Goal: Task Accomplishment & Management: Manage account settings

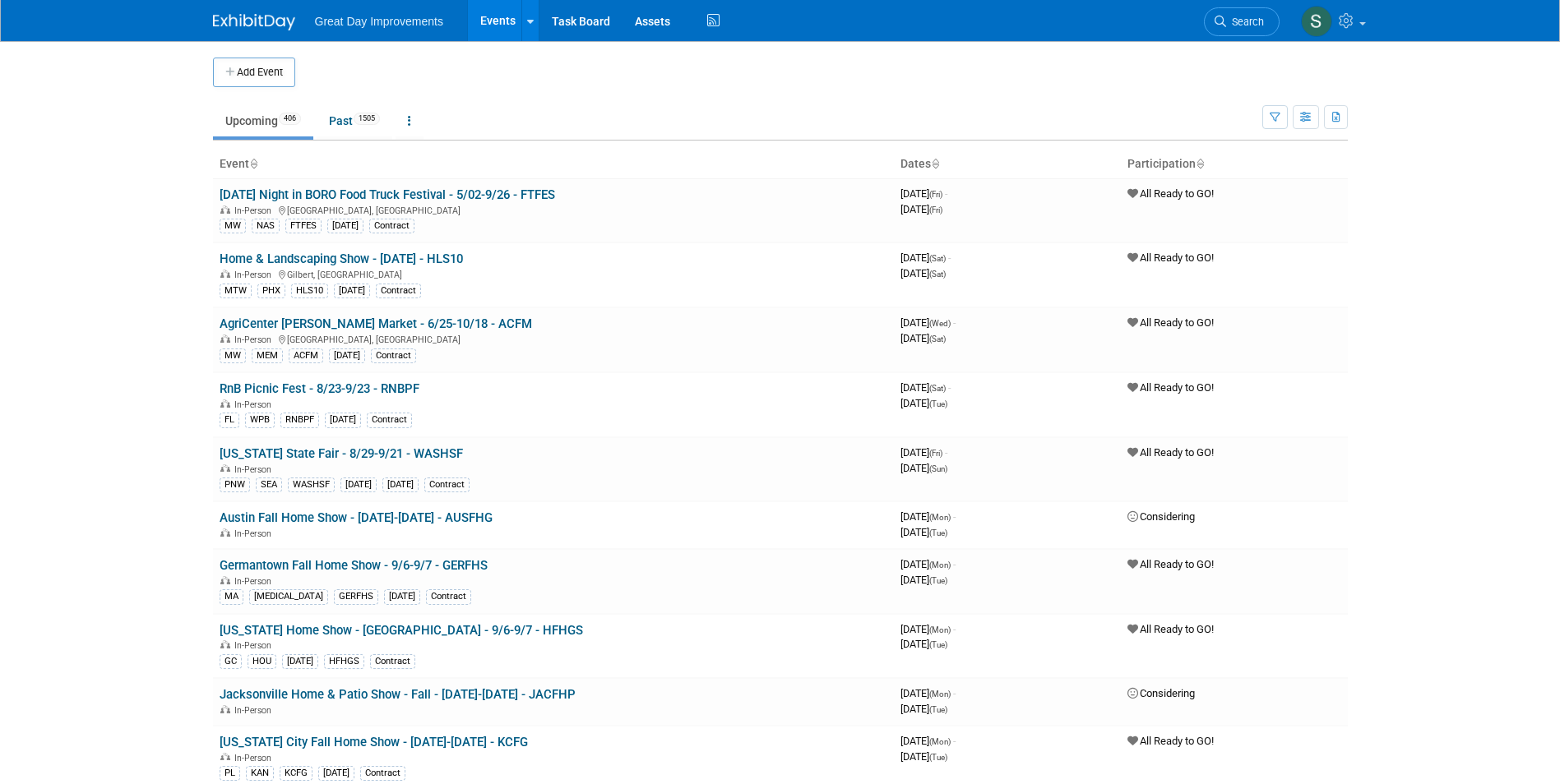
click at [1215, 24] on icon at bounding box center [1220, 21] width 11 height 11
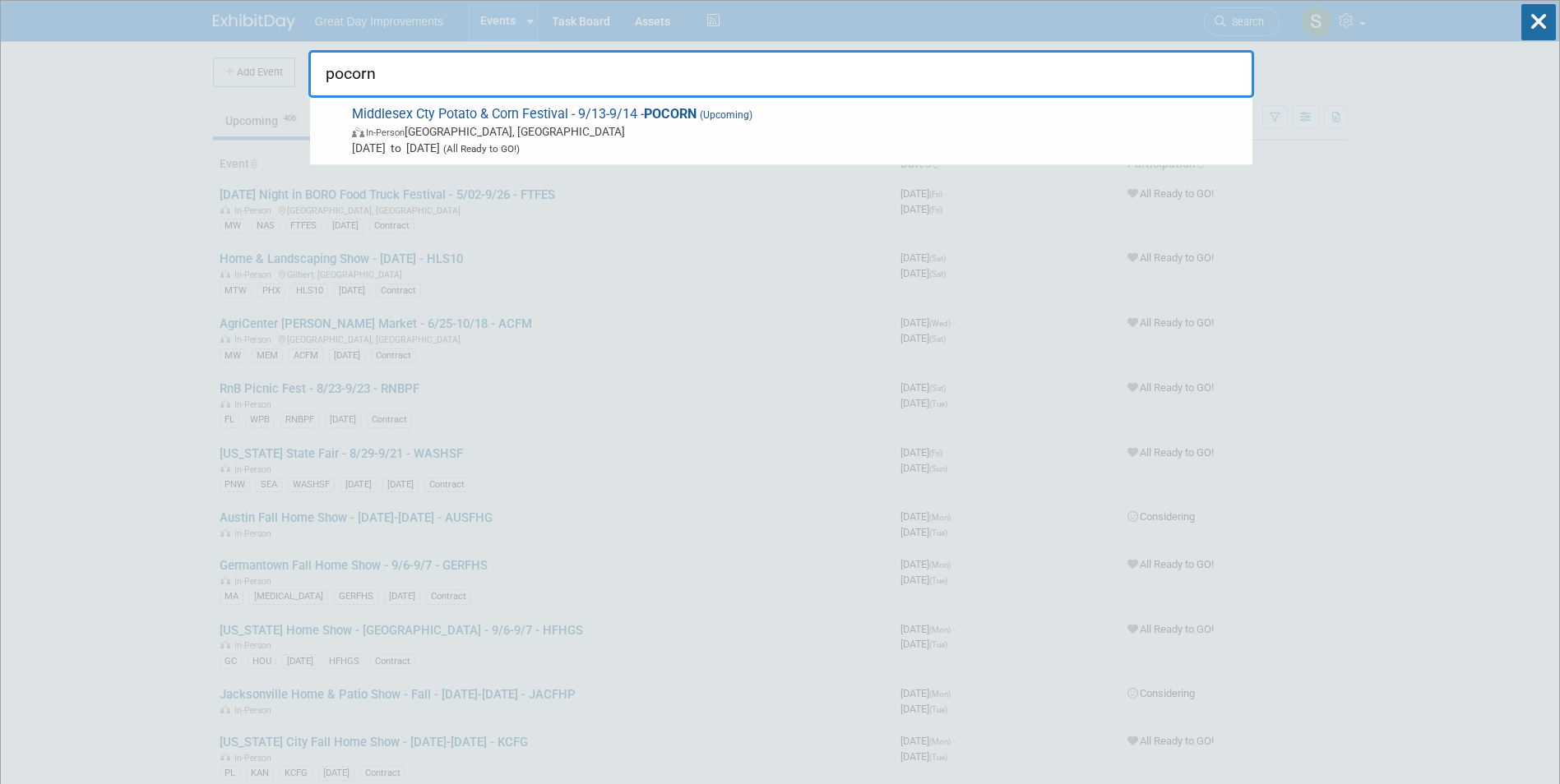
click at [469, 95] on input "pocorn" at bounding box center [780, 74] width 945 height 48
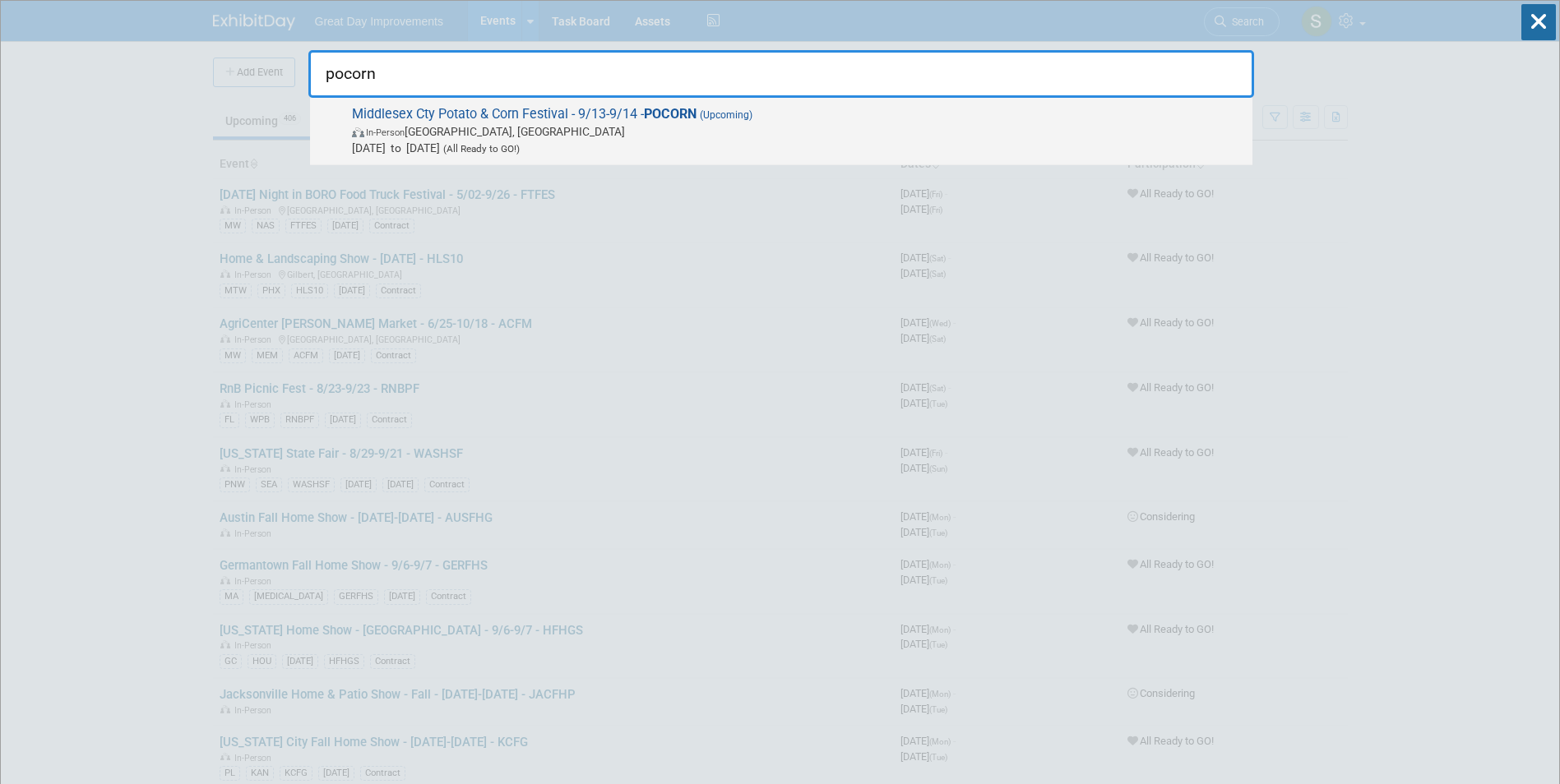
type input "pocorn"
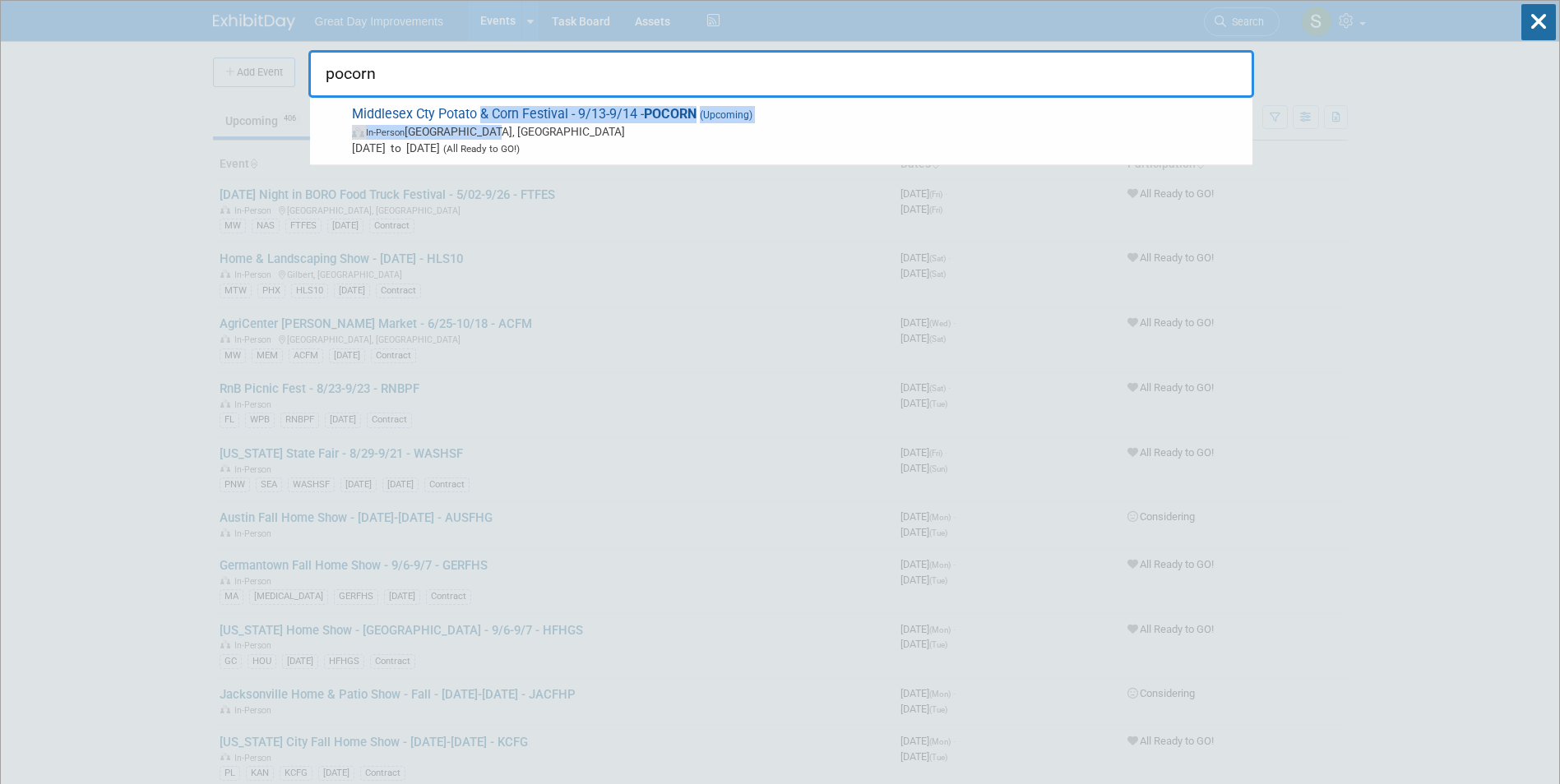
drag, startPoint x: 480, startPoint y: 122, endPoint x: 484, endPoint y: 131, distance: 9.8
click at [484, 131] on span "Middlesex Cty Potato & Corn Festival - 9/13-9/14 - POCORN (Upcoming) In-Person …" at bounding box center [795, 131] width 897 height 50
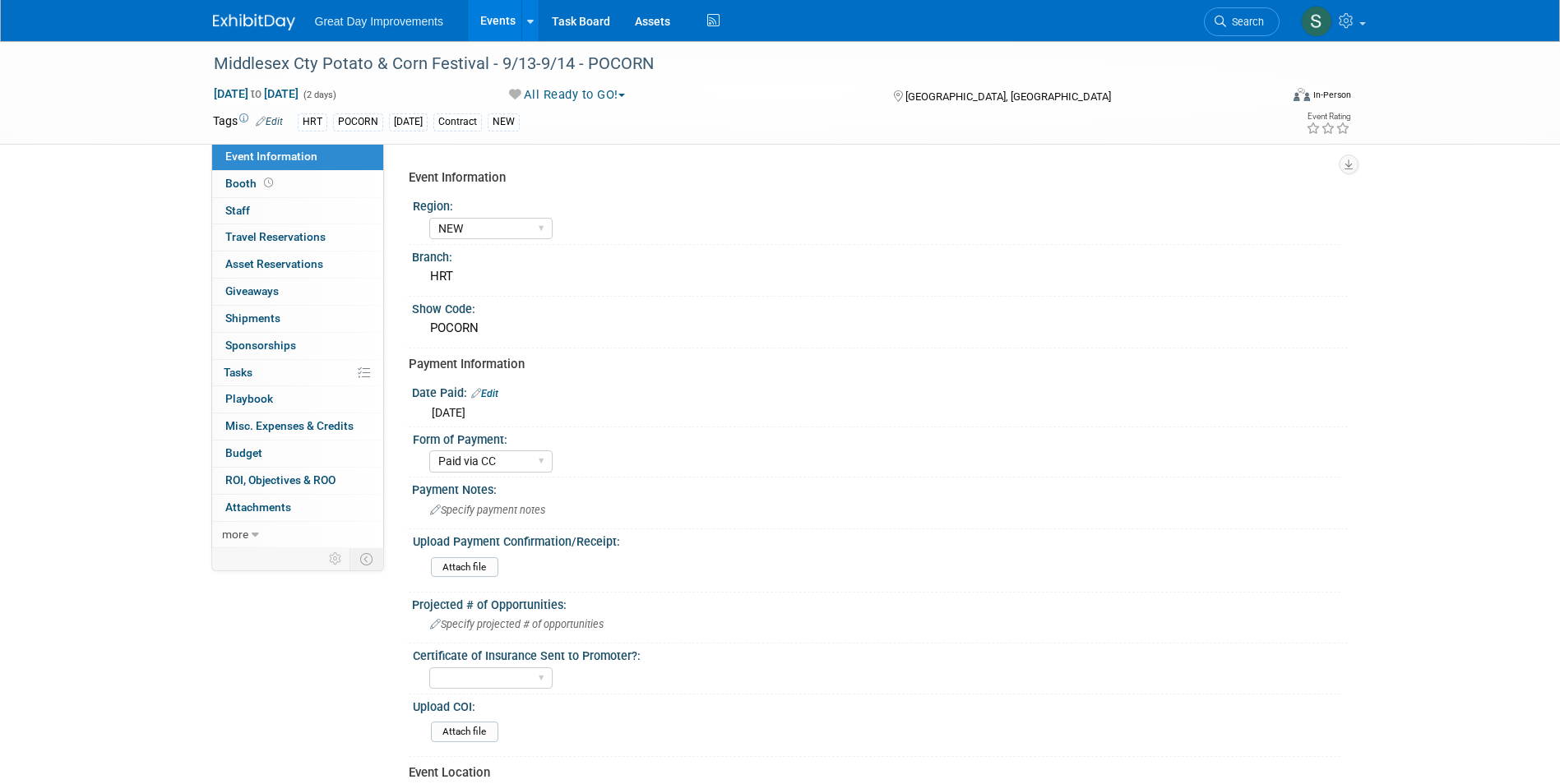
select select "NEW"
select select "Paid via CC"
click at [557, 104] on div "Sep 13, 2025 to Sep 14, 2025 (2 days) Sep 13, 2025 to Sep 14, 2025 All Ready to…" at bounding box center [782, 97] width 1164 height 25
click at [557, 94] on button "All Ready to GO!" at bounding box center [568, 94] width 129 height 18
click at [555, 162] on link "Not Going" at bounding box center [571, 168] width 136 height 23
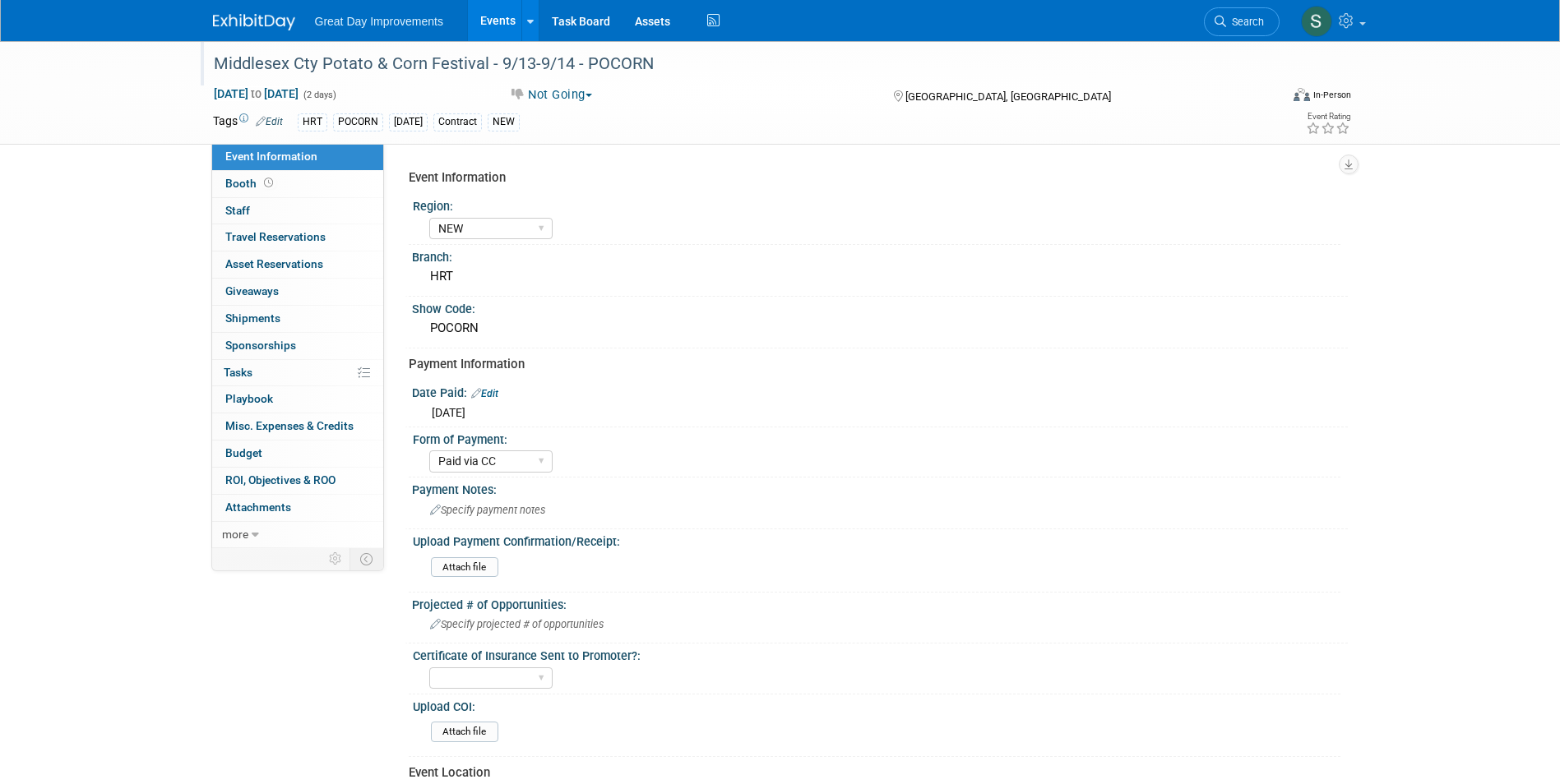
click at [632, 63] on div "Middlesex Cty Potato & Corn Festival - 9/13-9/14 - POCORN" at bounding box center [731, 64] width 1047 height 30
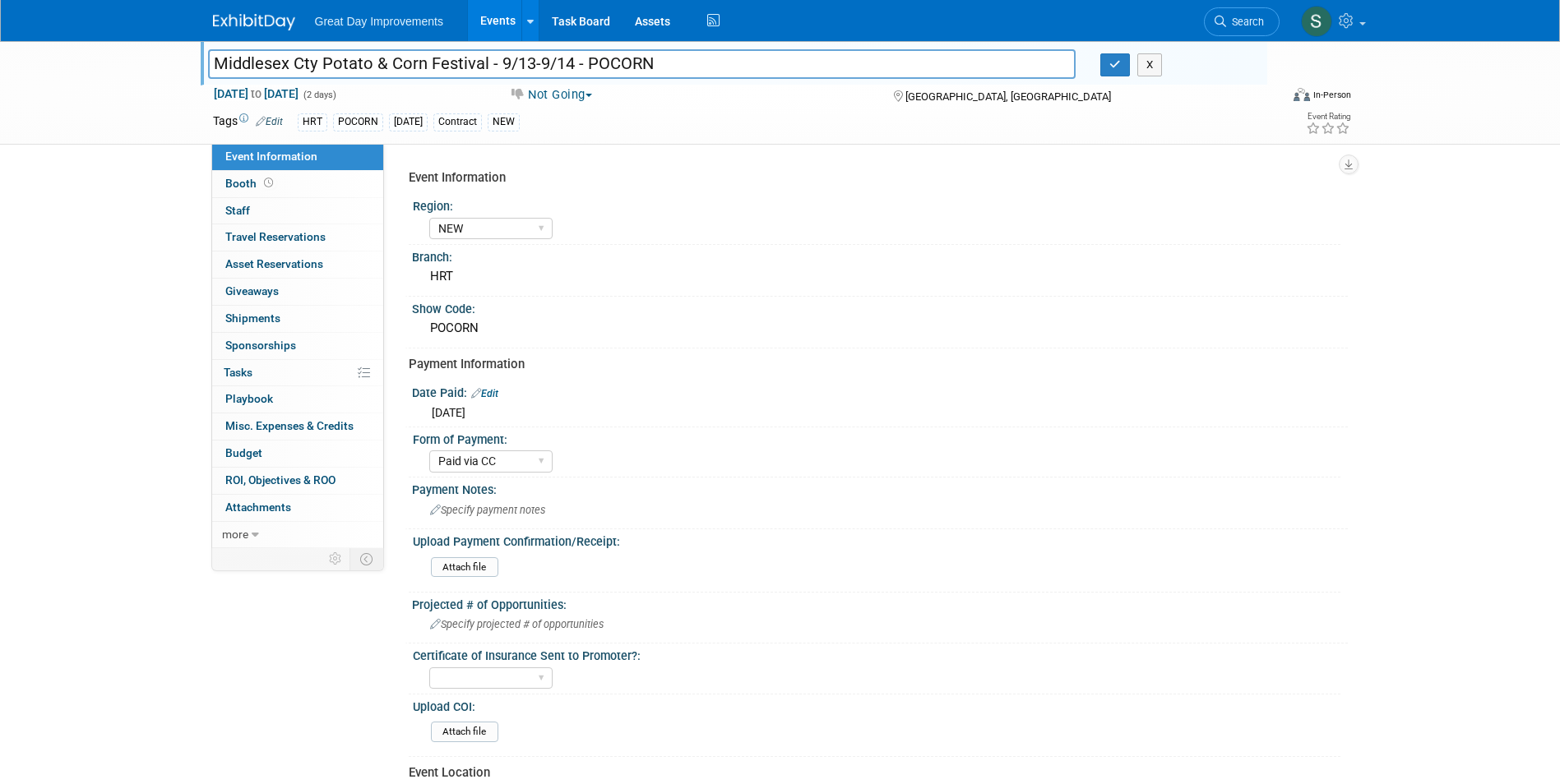
drag, startPoint x: 659, startPoint y: 64, endPoint x: 589, endPoint y: 65, distance: 70.0
click at [589, 65] on input "Middlesex Cty Potato & Corn Festival - 9/13-9/14 - POCORN" at bounding box center [643, 63] width 868 height 29
click at [768, 98] on div "Not Going Committed Considering Not Going Forecasted All Ready to GO!" at bounding box center [685, 95] width 364 height 19
click at [1120, 56] on button "button" at bounding box center [1115, 65] width 30 height 23
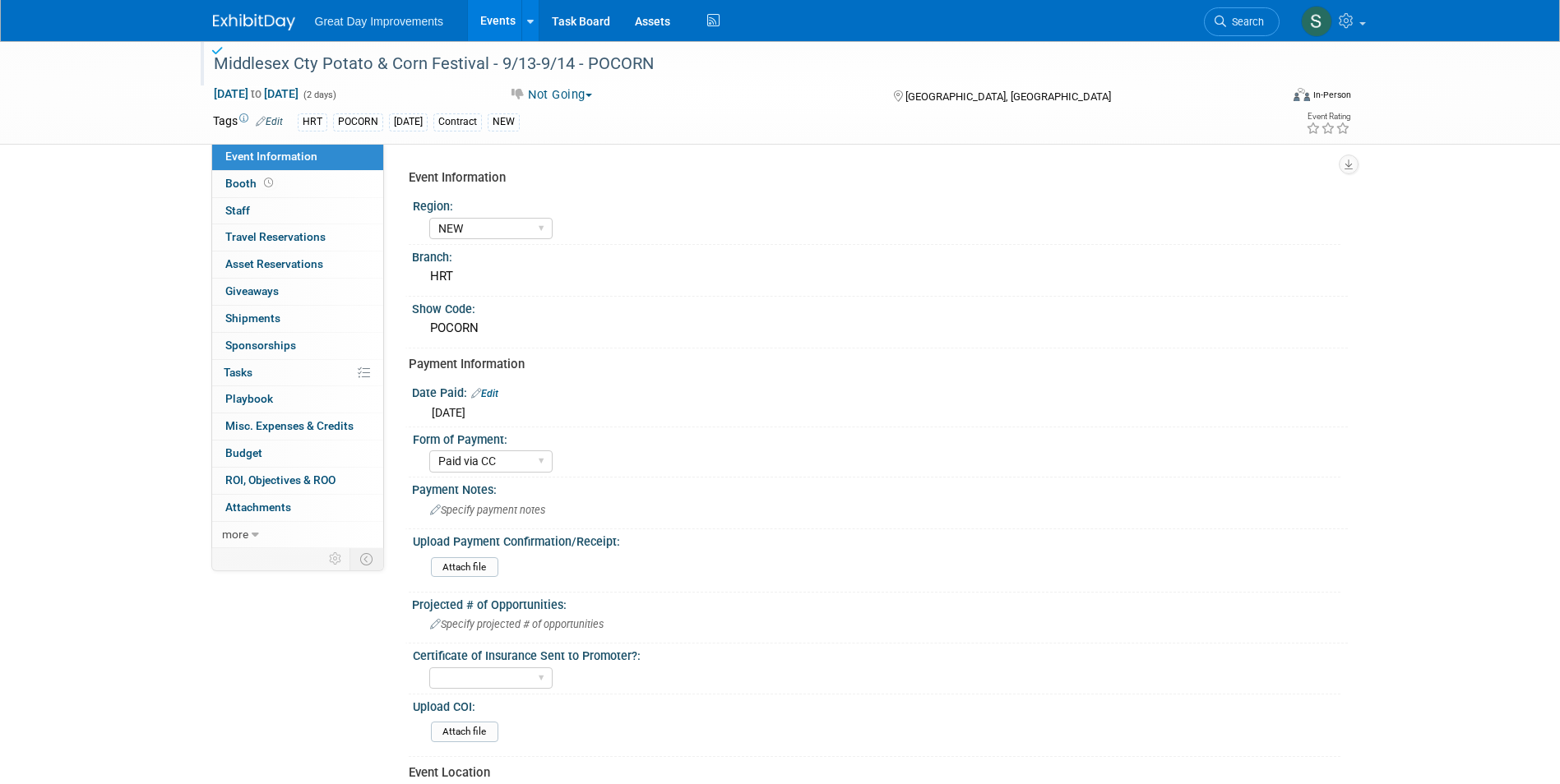
click at [252, 35] on div "Great Day Improvements Events Add Event Bulk Upload Events Shareable Event Boar…" at bounding box center [780, 20] width 1135 height 41
click at [241, 25] on img at bounding box center [254, 22] width 82 height 17
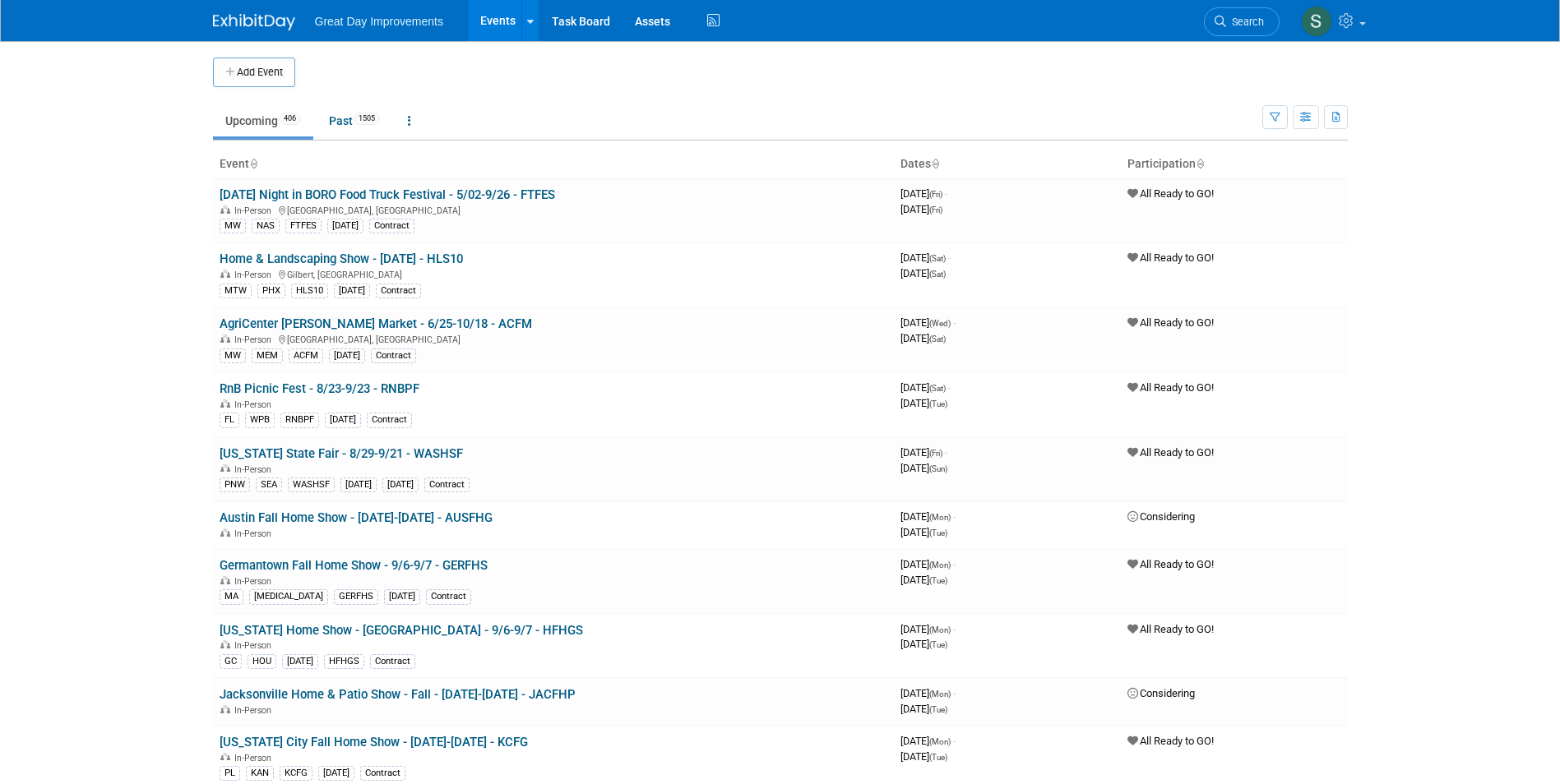
click at [1226, 26] on span "Search" at bounding box center [1244, 21] width 38 height 12
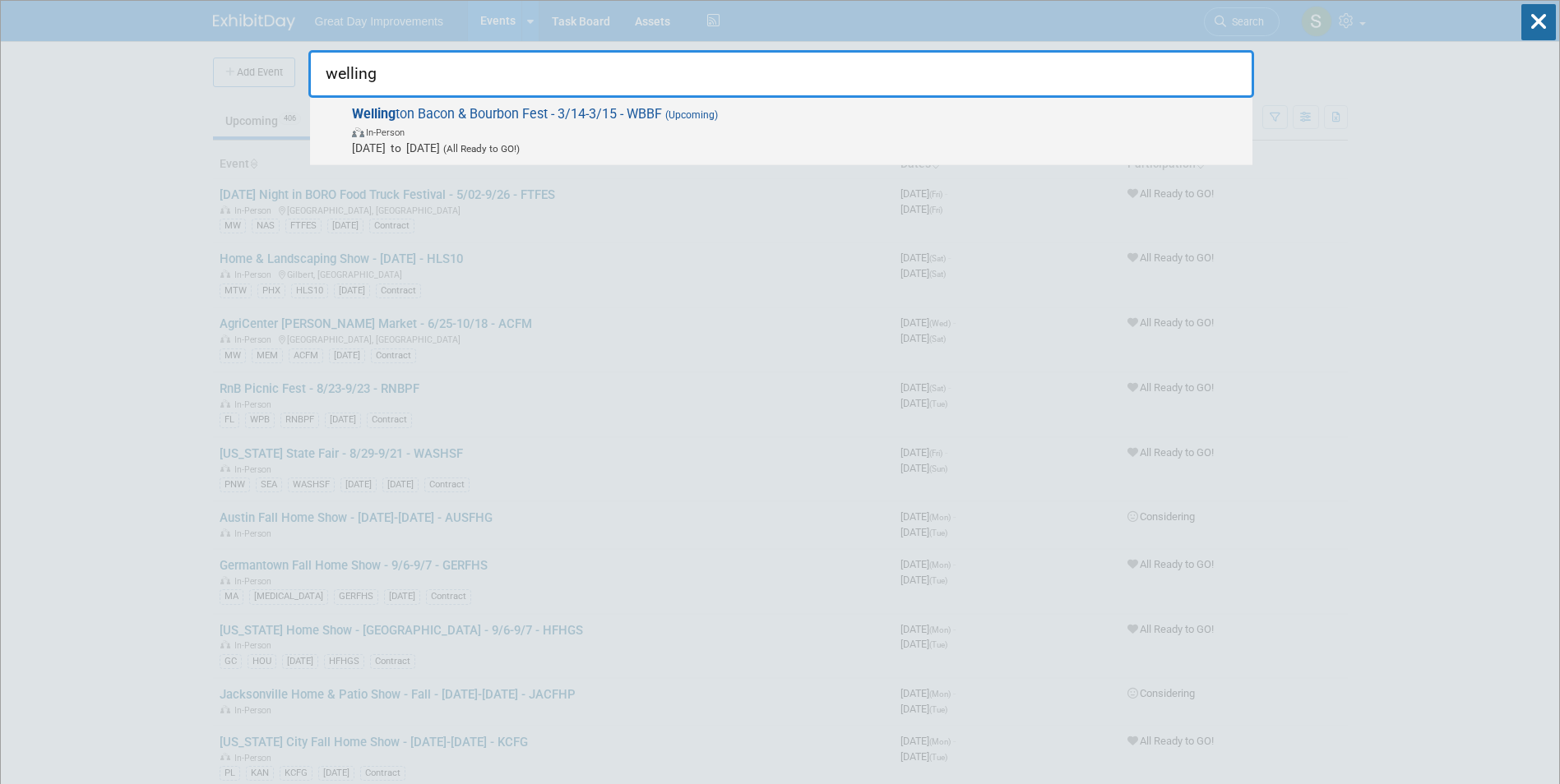
type input "welling"
click at [423, 108] on span "Welling ton Bacon & Bourbon Fest - 3/14-3/15 - WBBF (Upcoming) In-Person Mar 14…" at bounding box center [795, 131] width 897 height 50
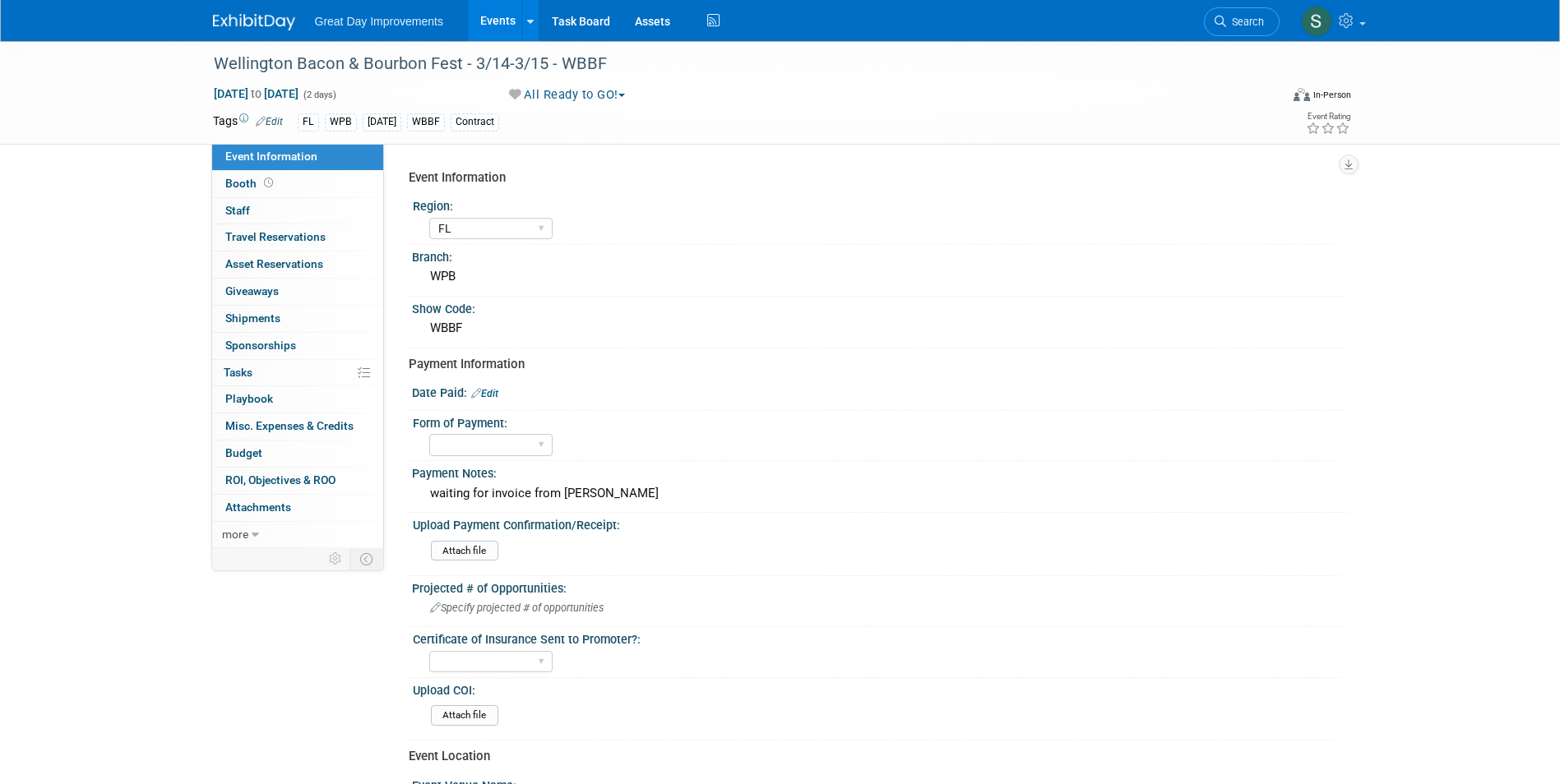
select select "FL"
click at [556, 504] on div "waiting for invoice from Trevor" at bounding box center [880, 494] width 911 height 26
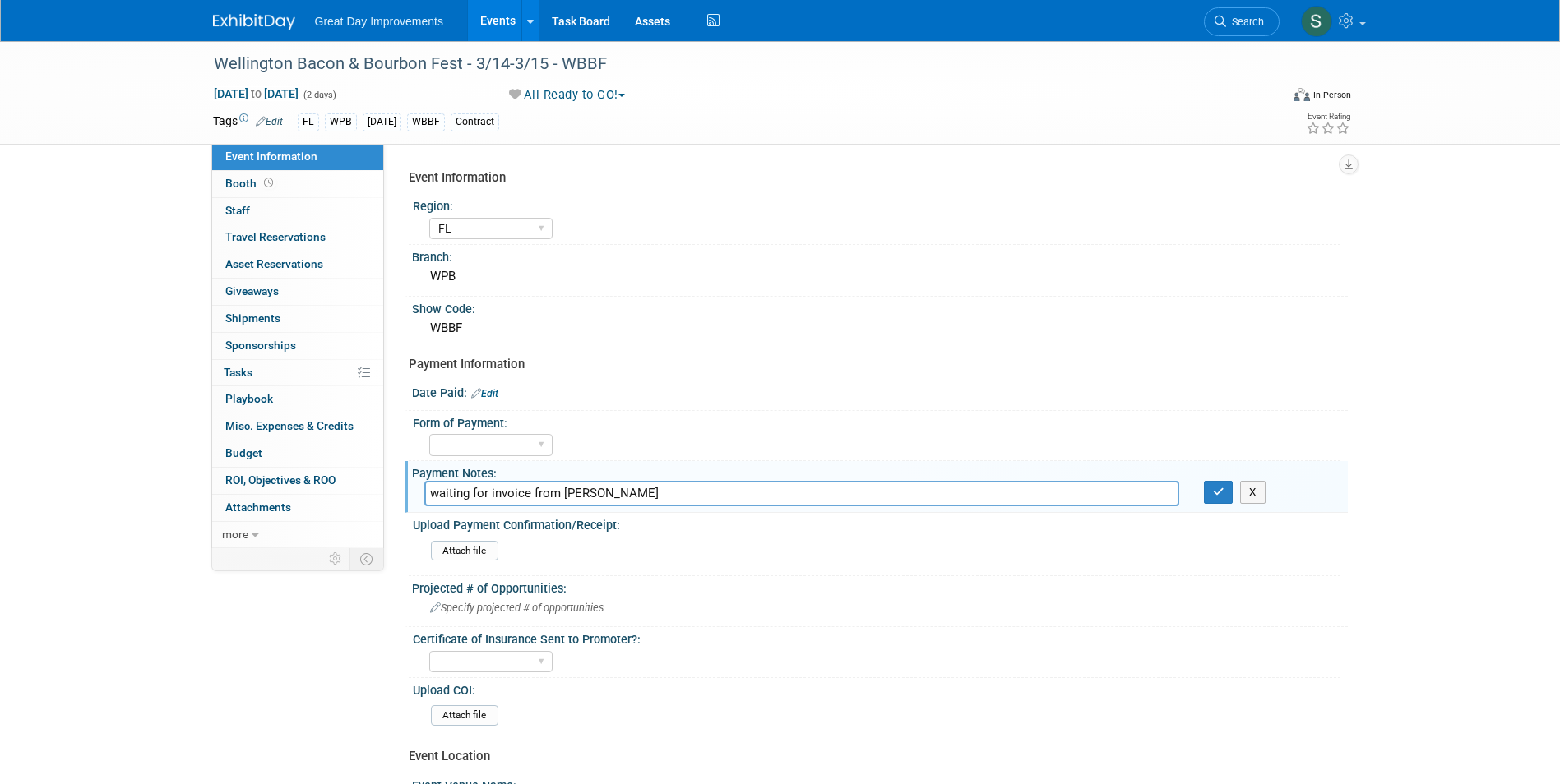
drag, startPoint x: 625, startPoint y: 493, endPoint x: 168, endPoint y: 430, distance: 461.3
click at [261, 465] on div "Event Information Event Info Booth Booth 0 Staff 0 Staff 0 Travel Reservations …" at bounding box center [780, 547] width 1159 height 1013
type input "paid"
click at [543, 442] on select "Paid via CC Check Requested Pay at the Gate Other" at bounding box center [491, 445] width 123 height 22
select select "Paid via CC"
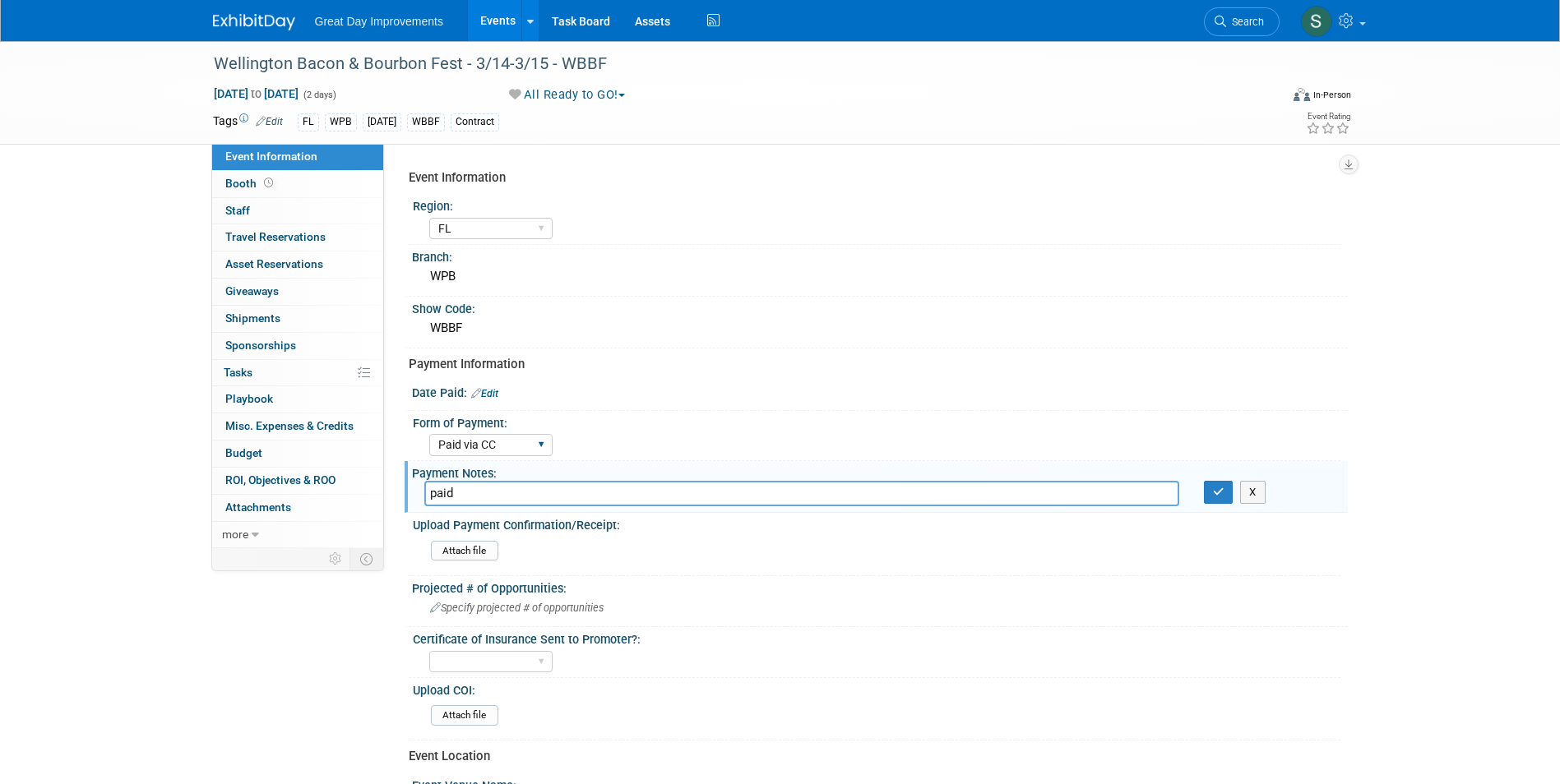
click at [430, 434] on select "Paid via CC Check Requested Pay at the Gate Other" at bounding box center [491, 445] width 123 height 22
click at [488, 390] on link "Edit" at bounding box center [484, 393] width 27 height 11
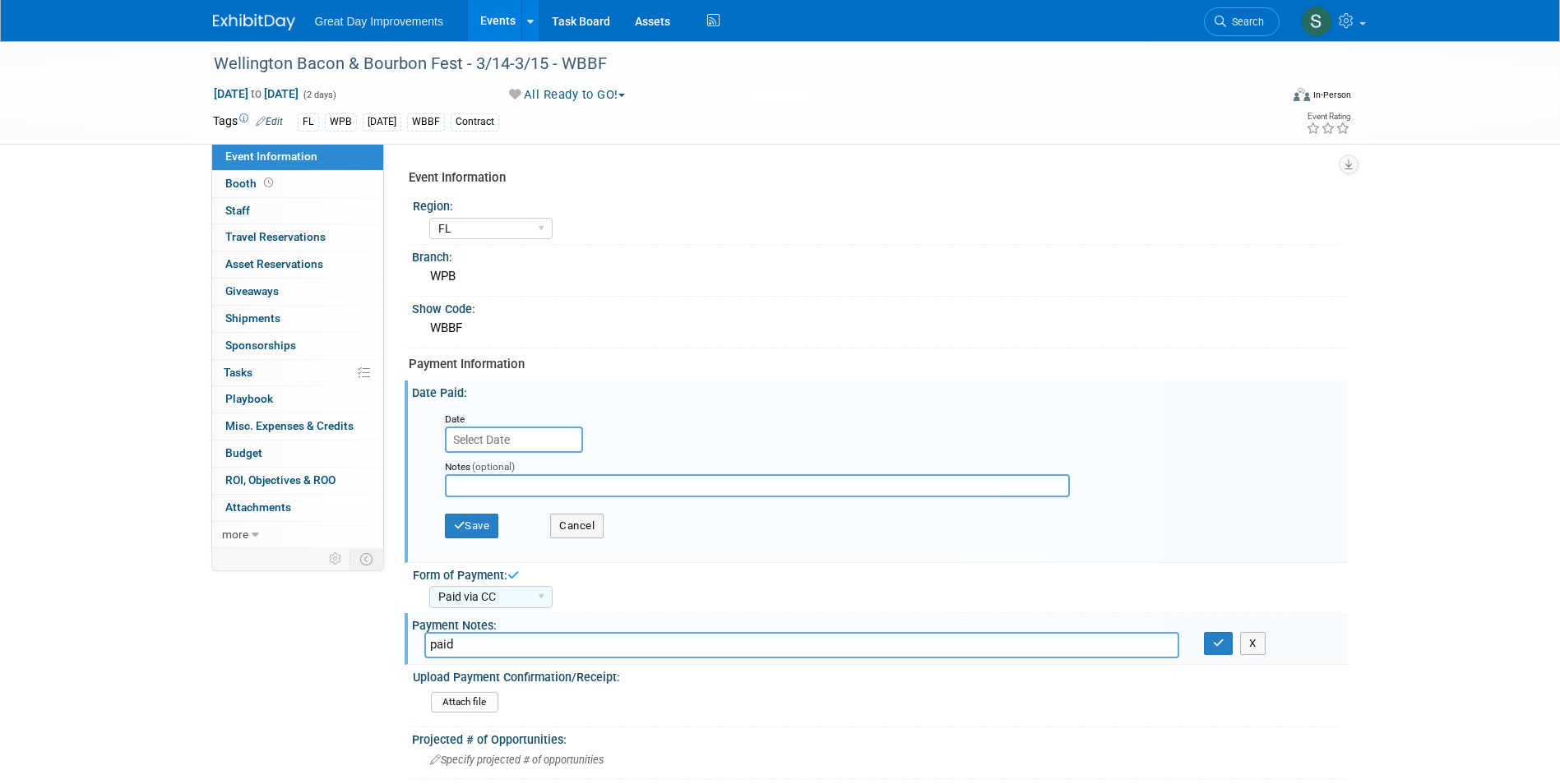
click at [482, 448] on input "text" at bounding box center [514, 440] width 138 height 26
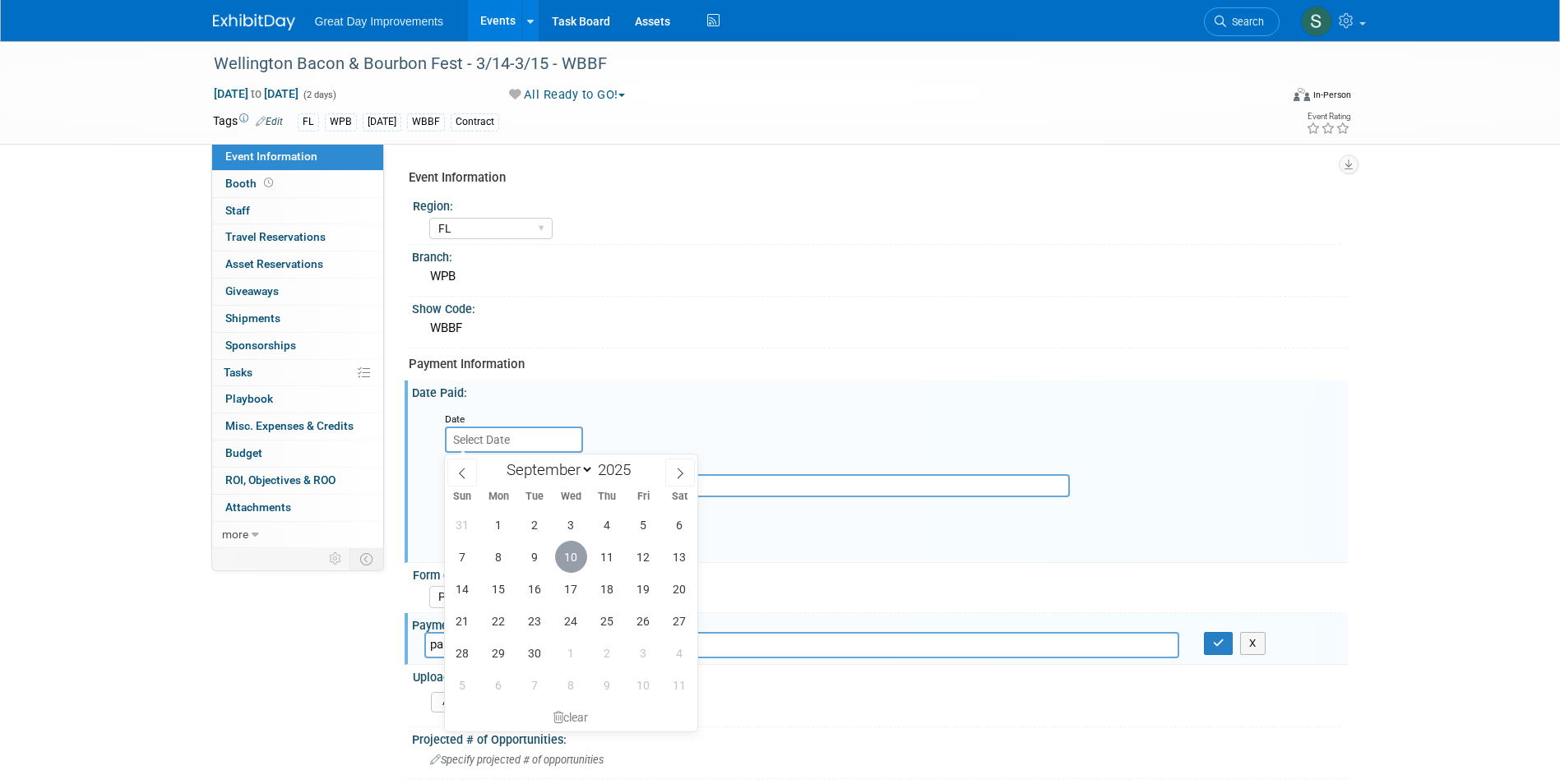
click at [572, 557] on span "10" at bounding box center [571, 556] width 32 height 32
type input "Sep 10, 2025"
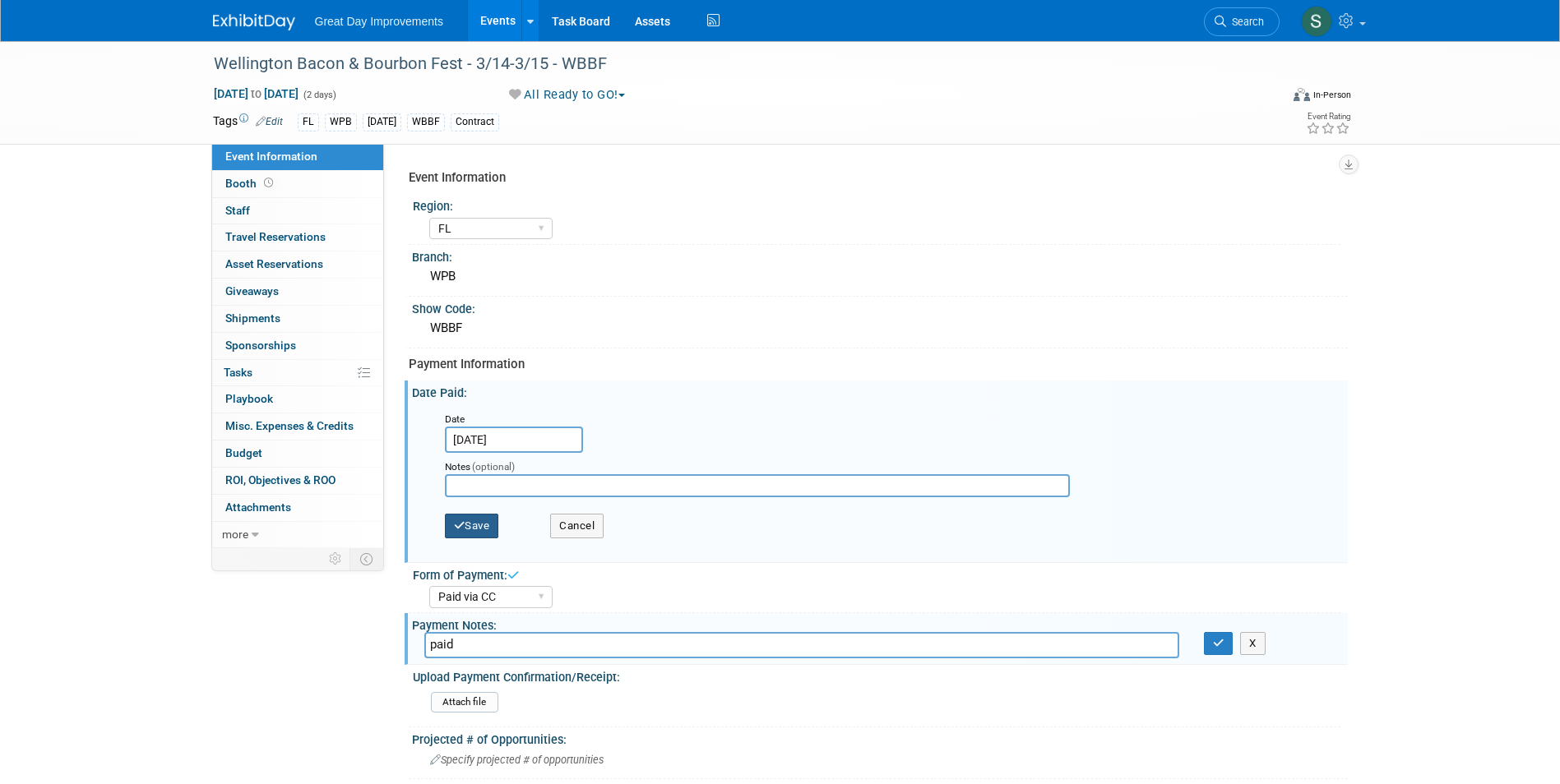
click at [467, 526] on button "Save" at bounding box center [472, 526] width 55 height 25
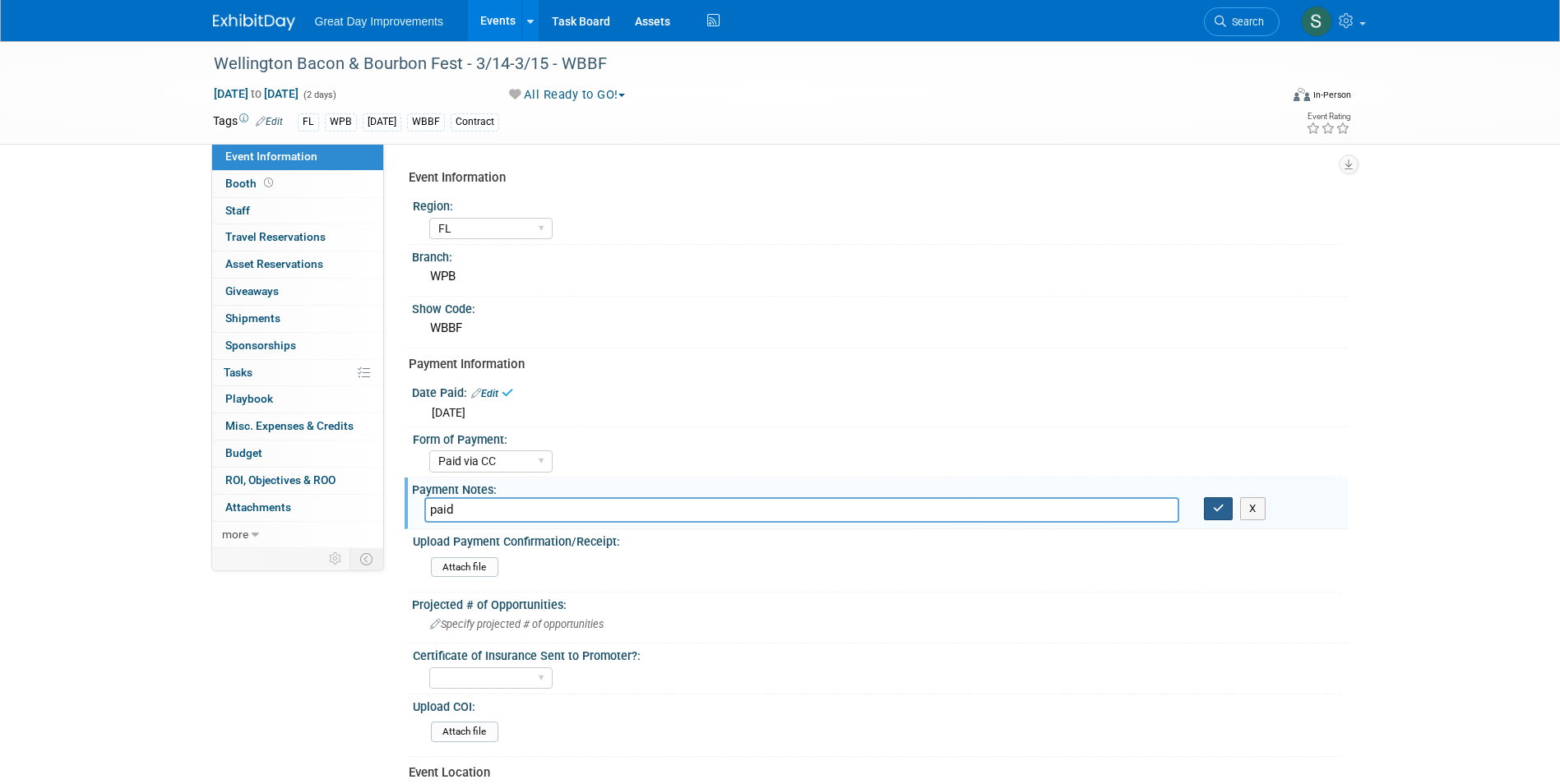
click at [1216, 513] on icon "button" at bounding box center [1218, 509] width 11 height 11
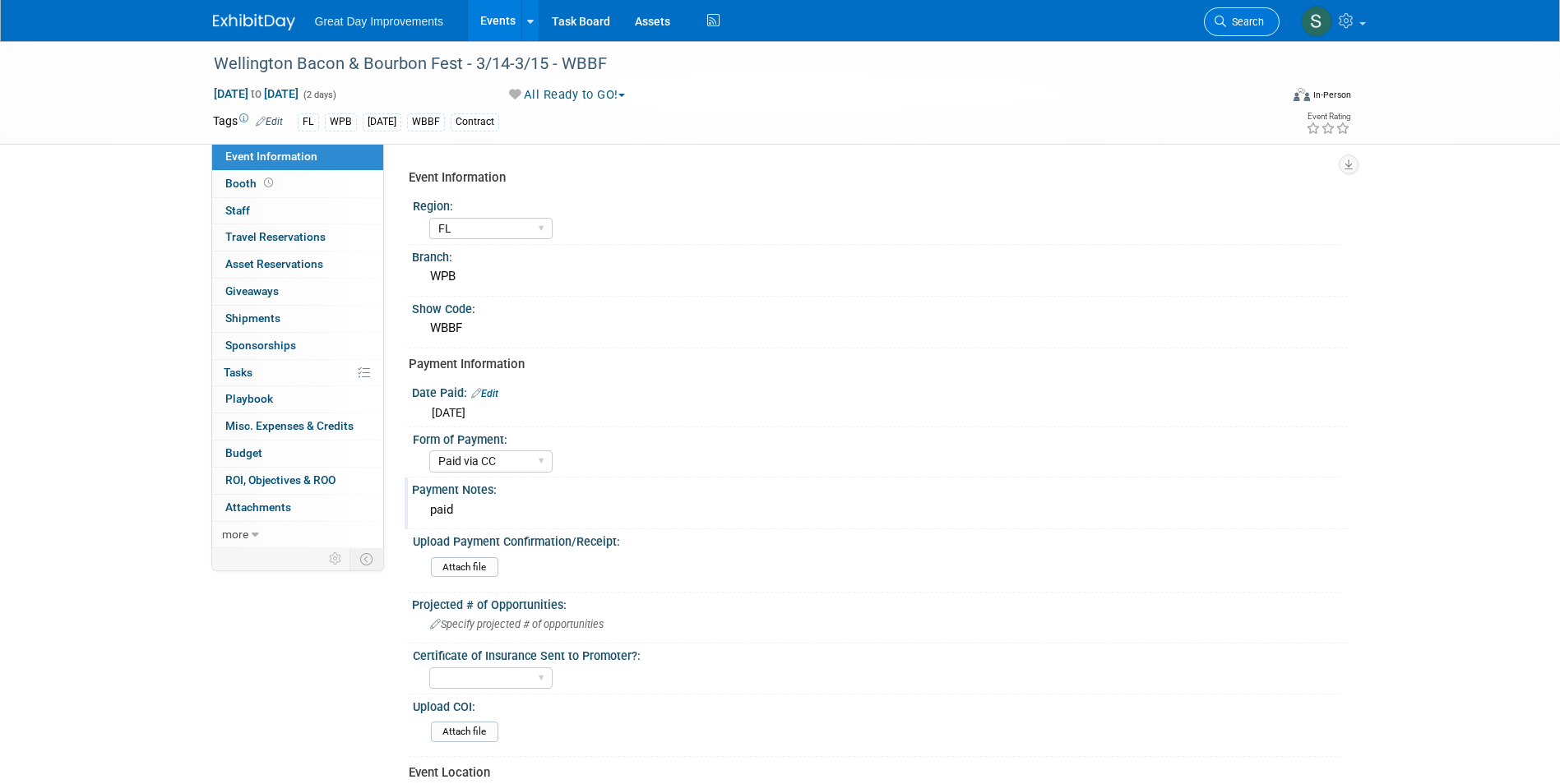
click at [1251, 21] on span "Search" at bounding box center [1244, 21] width 38 height 12
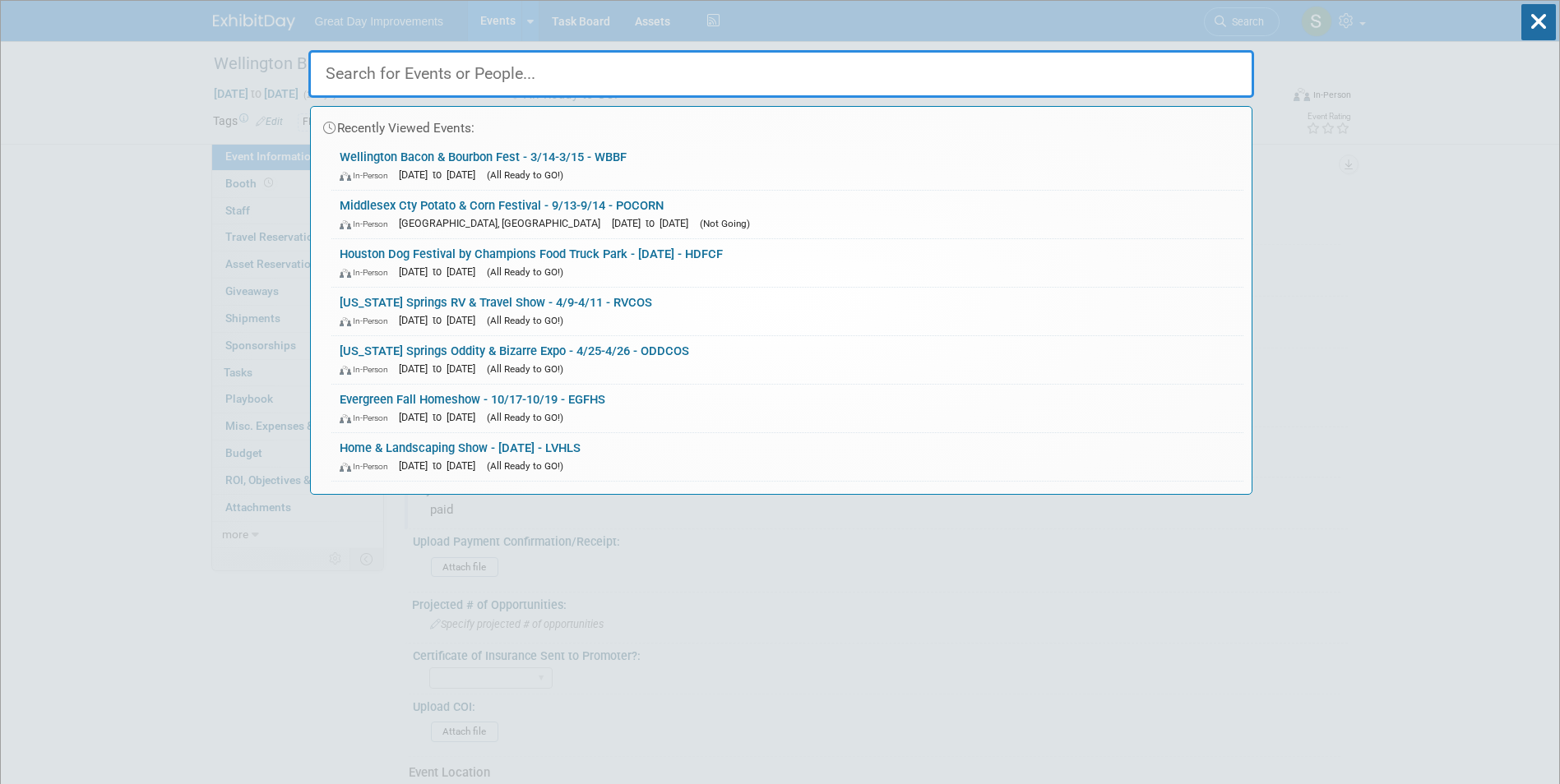
click at [364, 77] on input "text" at bounding box center [780, 74] width 945 height 48
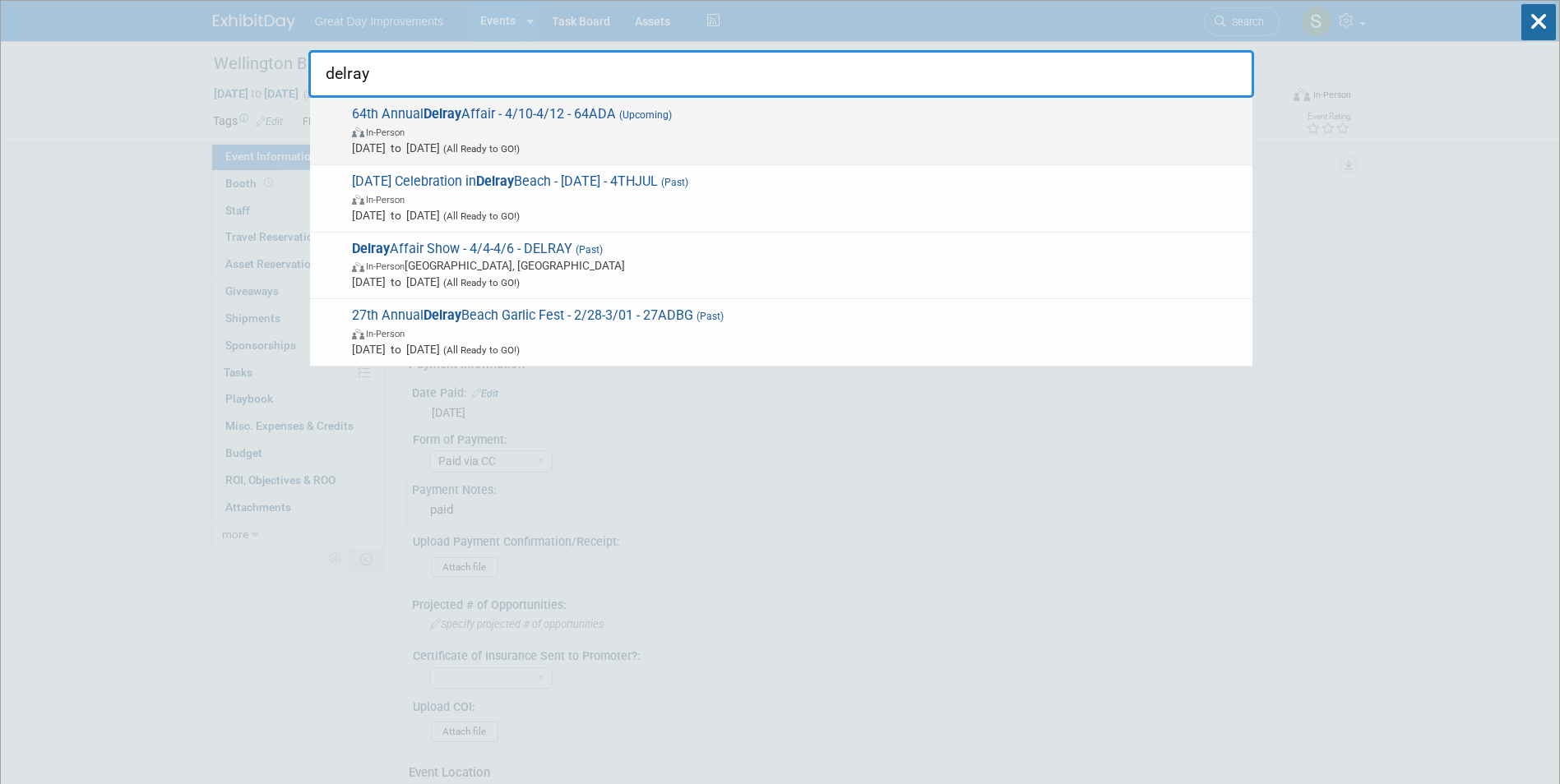
type input "delray"
click at [680, 118] on span "64th Annual Delray Affair - 4/10-4/12 - 64ADA (Upcoming) In-Person Apr 10, 2026…" at bounding box center [795, 131] width 897 height 50
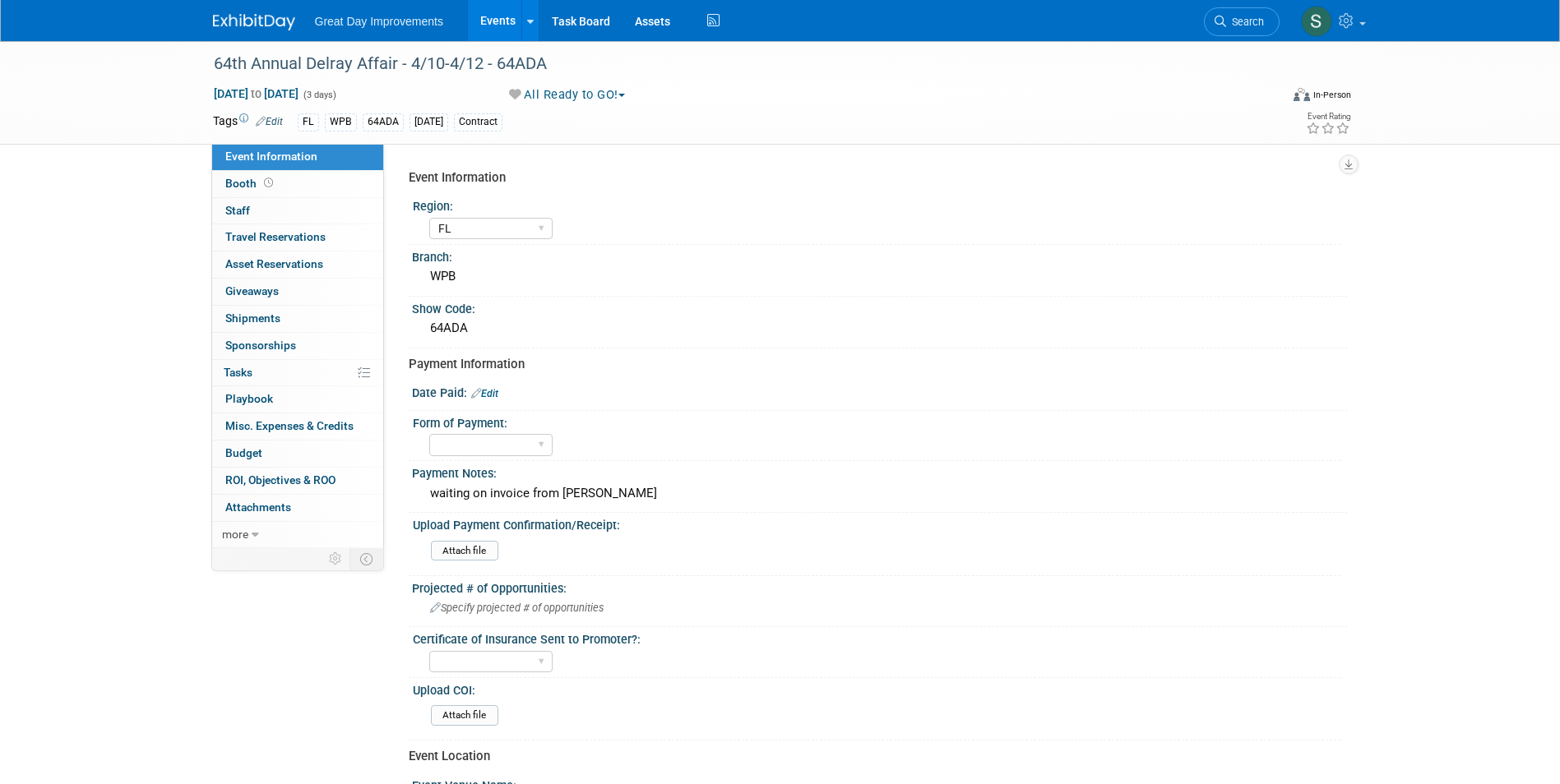
select select "FL"
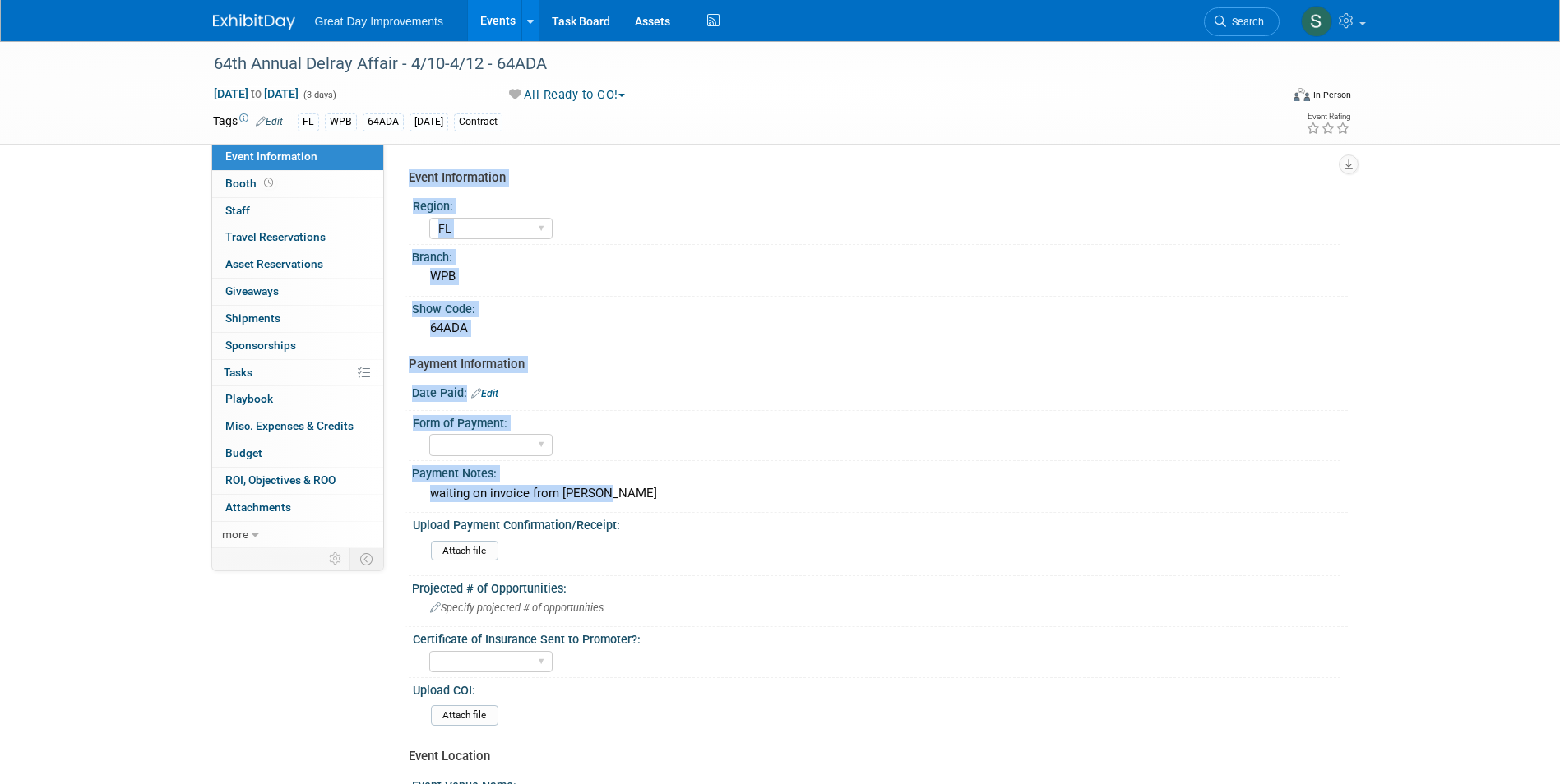
drag, startPoint x: 615, startPoint y: 495, endPoint x: 386, endPoint y: 483, distance: 229.3
click at [386, 483] on div "Event Information Region: GC MA MW MTW NE NEW OV PL PNW SA SE SC UMW FL Branch:…" at bounding box center [866, 345] width 964 height 404
drag, startPoint x: 386, startPoint y: 483, endPoint x: 533, endPoint y: 489, distance: 147.1
click at [533, 489] on div "waiting on invoice from [PERSON_NAME]" at bounding box center [880, 494] width 911 height 26
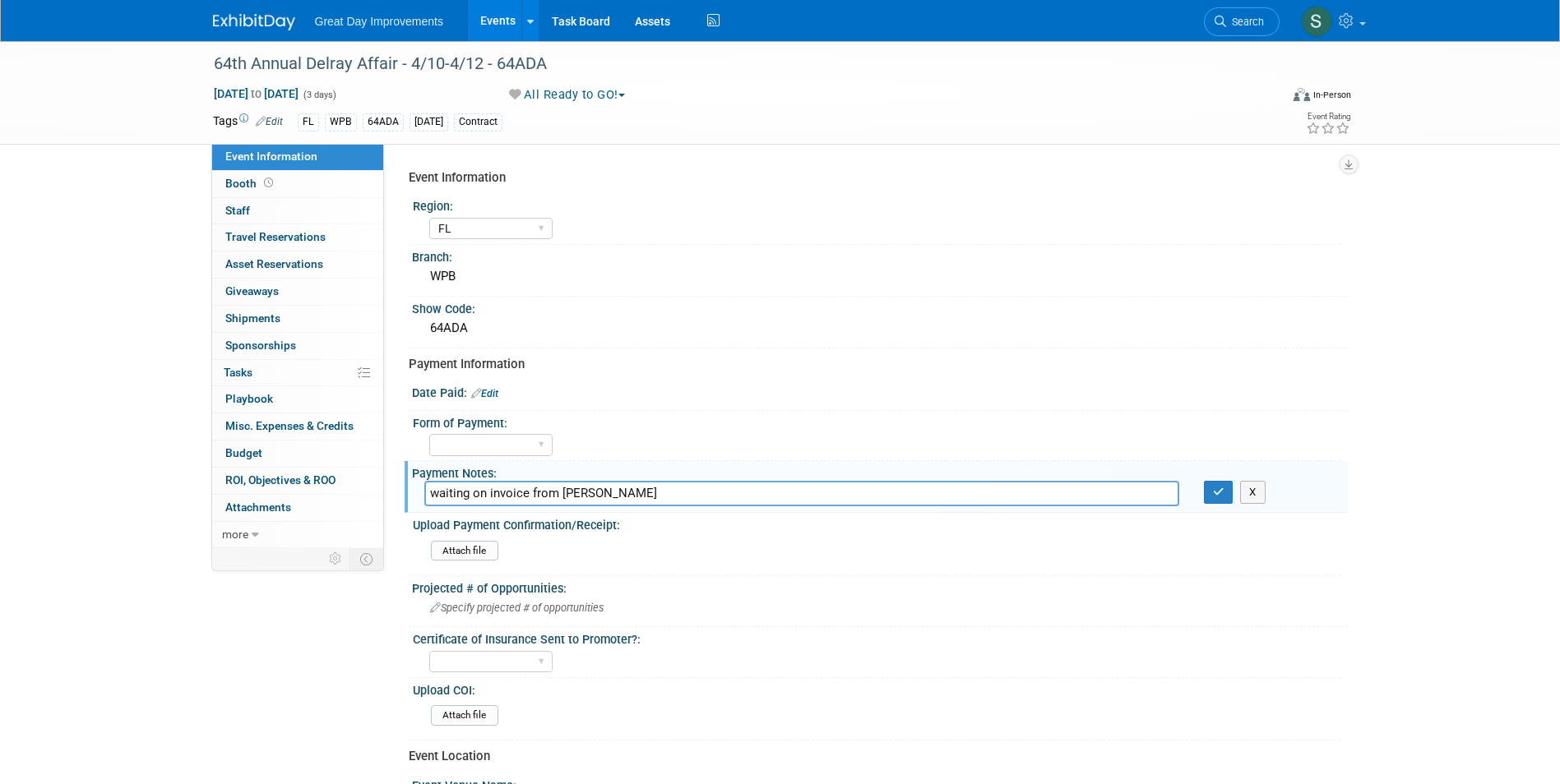
drag, startPoint x: 611, startPoint y: 496, endPoint x: 399, endPoint y: 477, distance: 212.8
click at [399, 477] on div "Event Information Region: GC MA MW MTW NE NEW OV PL PNW SA SE SC UMW FL Branch:…" at bounding box center [866, 345] width 964 height 404
type input "paid"
drag, startPoint x: 1210, startPoint y: 487, endPoint x: 1093, endPoint y: 472, distance: 118.0
click at [1211, 487] on button "button" at bounding box center [1218, 492] width 30 height 23
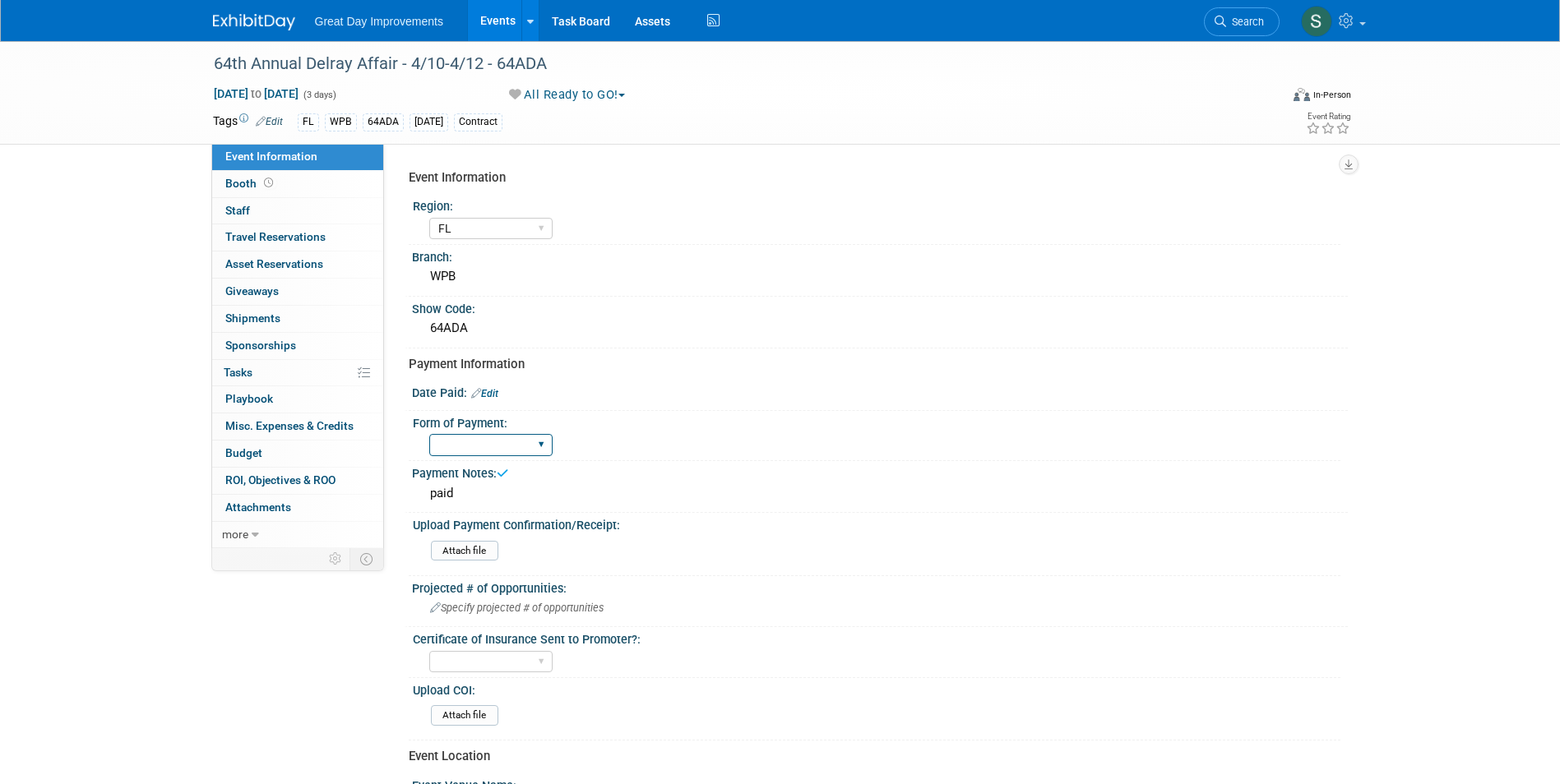
click at [480, 446] on select "Paid via CC Check Requested Pay at the Gate Other" at bounding box center [491, 445] width 123 height 22
select select "Paid via CC"
click at [430, 434] on select "Paid via CC Check Requested Pay at the Gate Other" at bounding box center [491, 445] width 123 height 22
click at [494, 388] on link "Edit" at bounding box center [484, 393] width 27 height 11
select select "8"
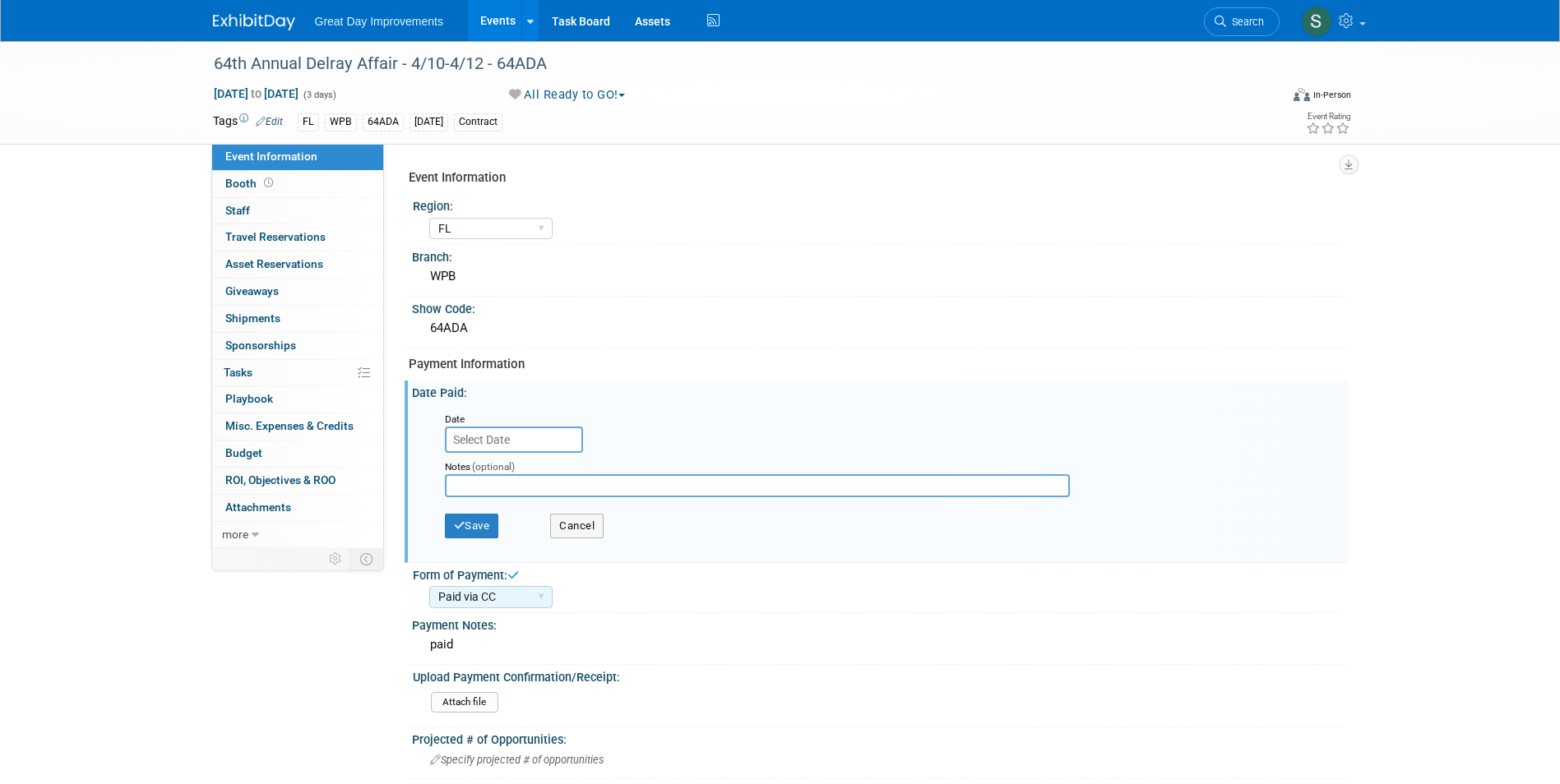
click at [514, 438] on input "text" at bounding box center [514, 440] width 138 height 26
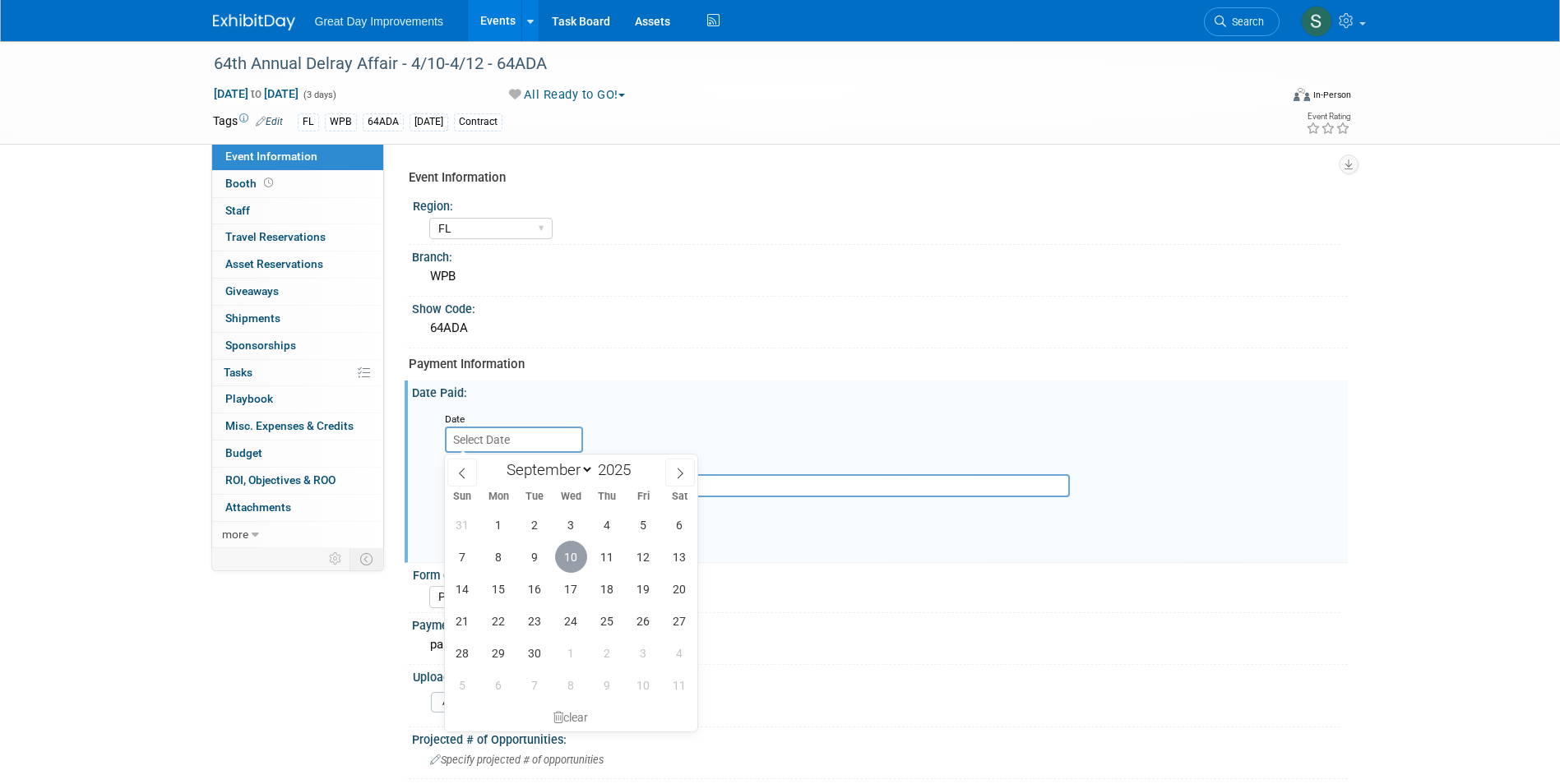
click at [569, 549] on span "10" at bounding box center [571, 556] width 32 height 32
type input "Sep 10, 2025"
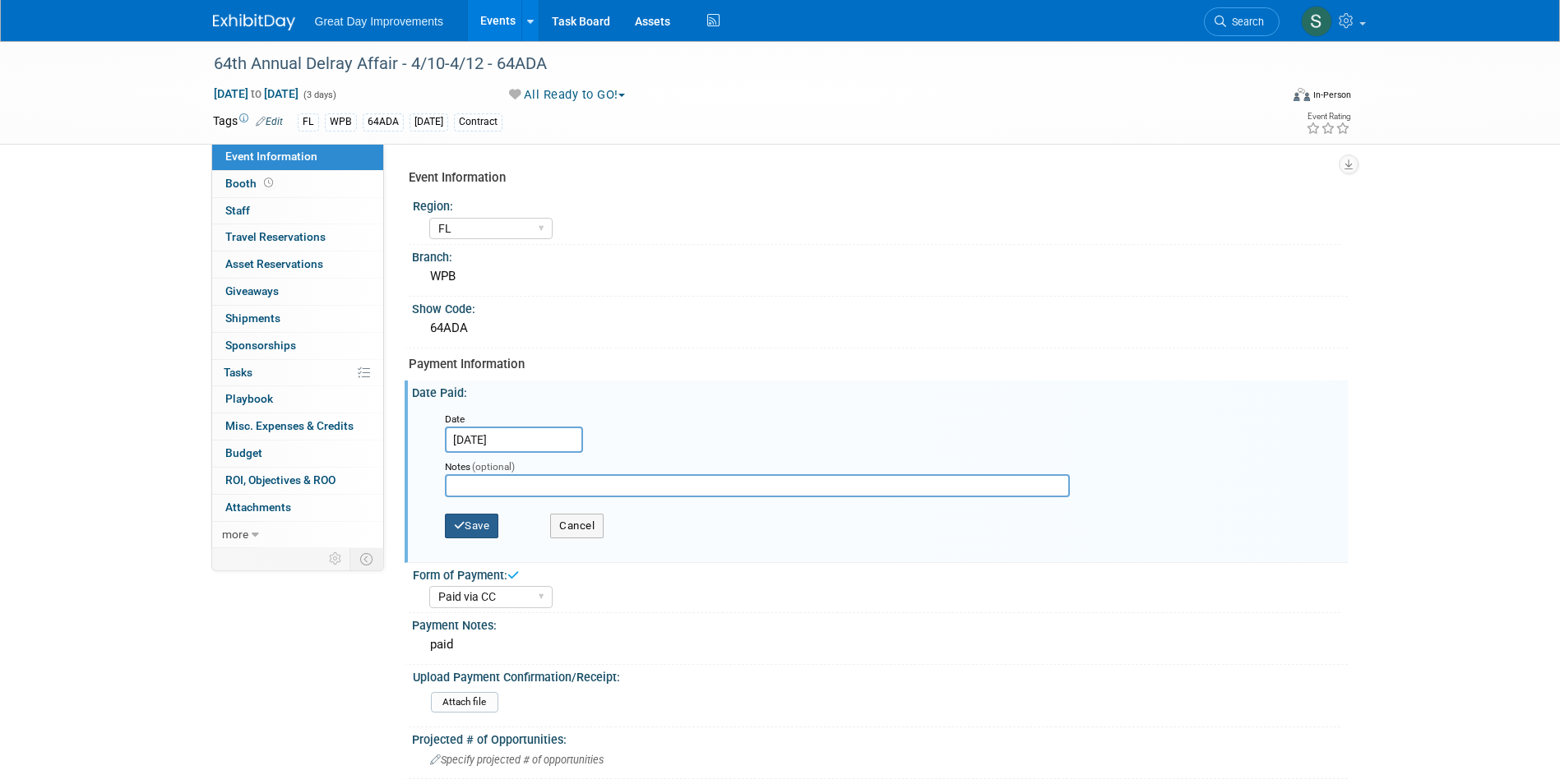
click at [496, 522] on button "Save" at bounding box center [472, 526] width 55 height 25
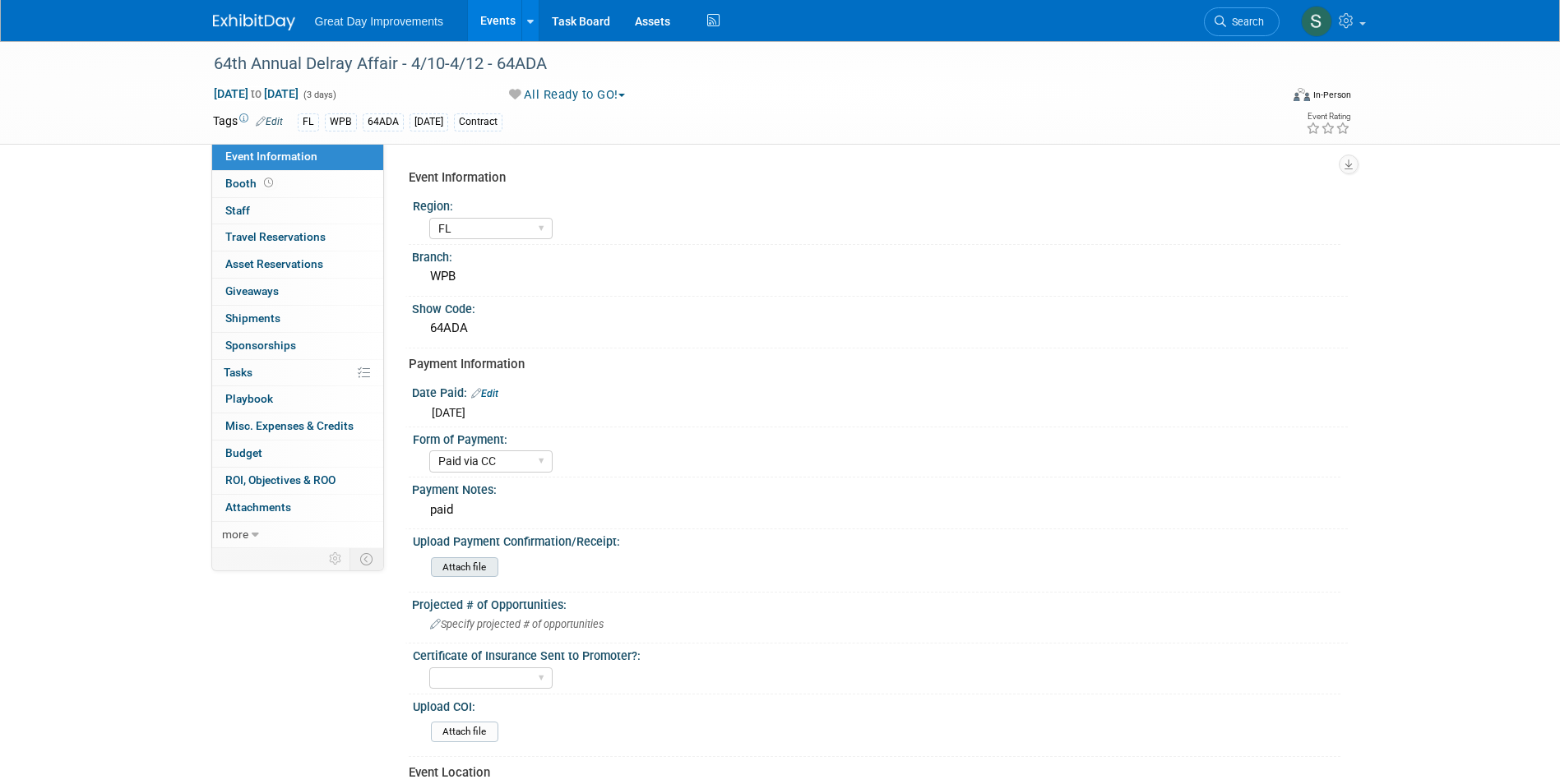
click at [443, 573] on input "file" at bounding box center [386, 567] width 224 height 19
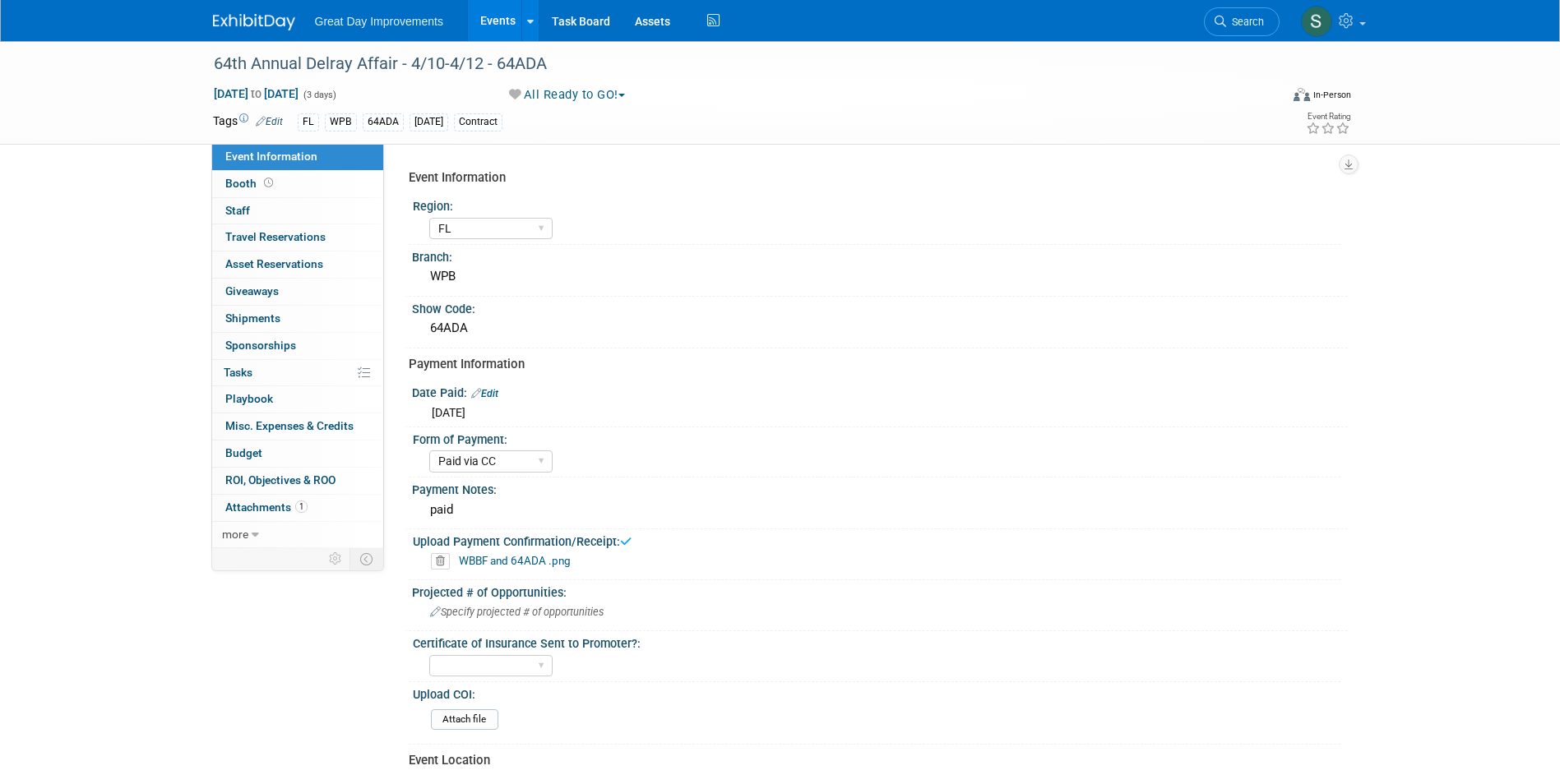
click at [1242, 20] on span "Search" at bounding box center [1244, 21] width 38 height 12
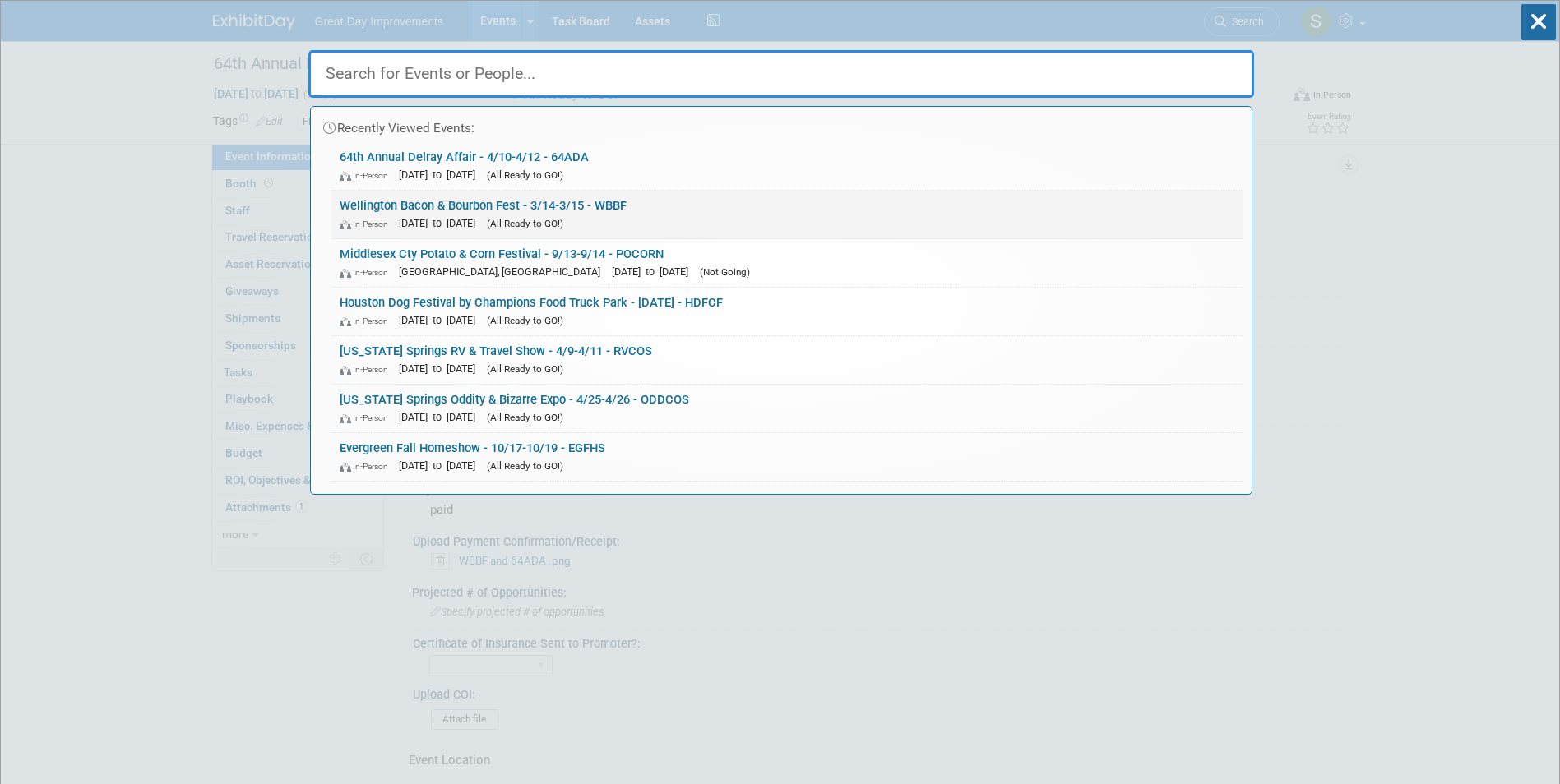
click at [669, 206] on link "Wellington Bacon & Bourbon Fest - 3/14-3/15 - WBBF In-Person Mar 14, 2026 to Ma…" at bounding box center [787, 215] width 912 height 48
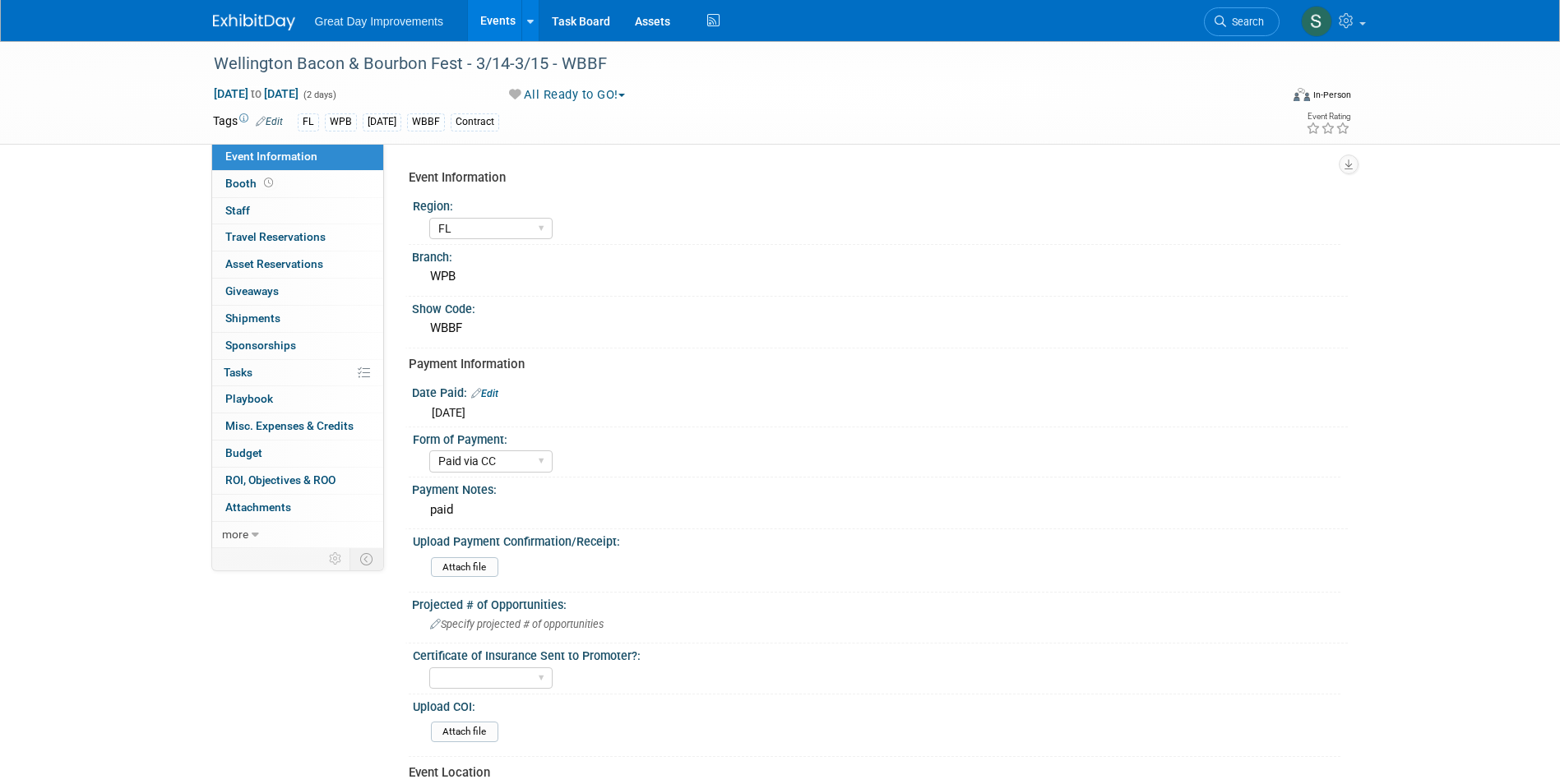
select select "FL"
select select "Paid via CC"
click at [474, 564] on input "file" at bounding box center [386, 567] width 224 height 19
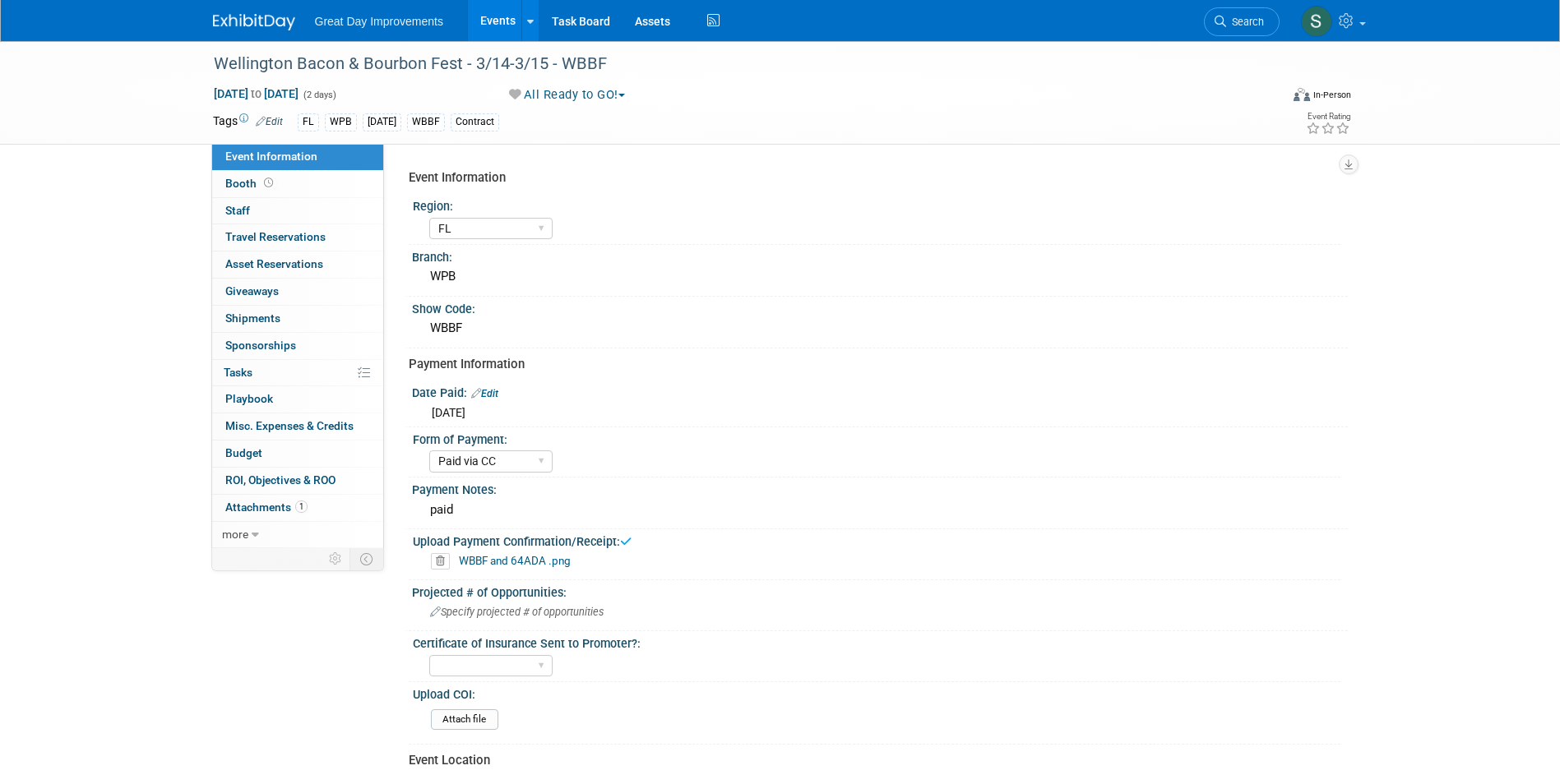
click at [266, 15] on img at bounding box center [254, 22] width 82 height 17
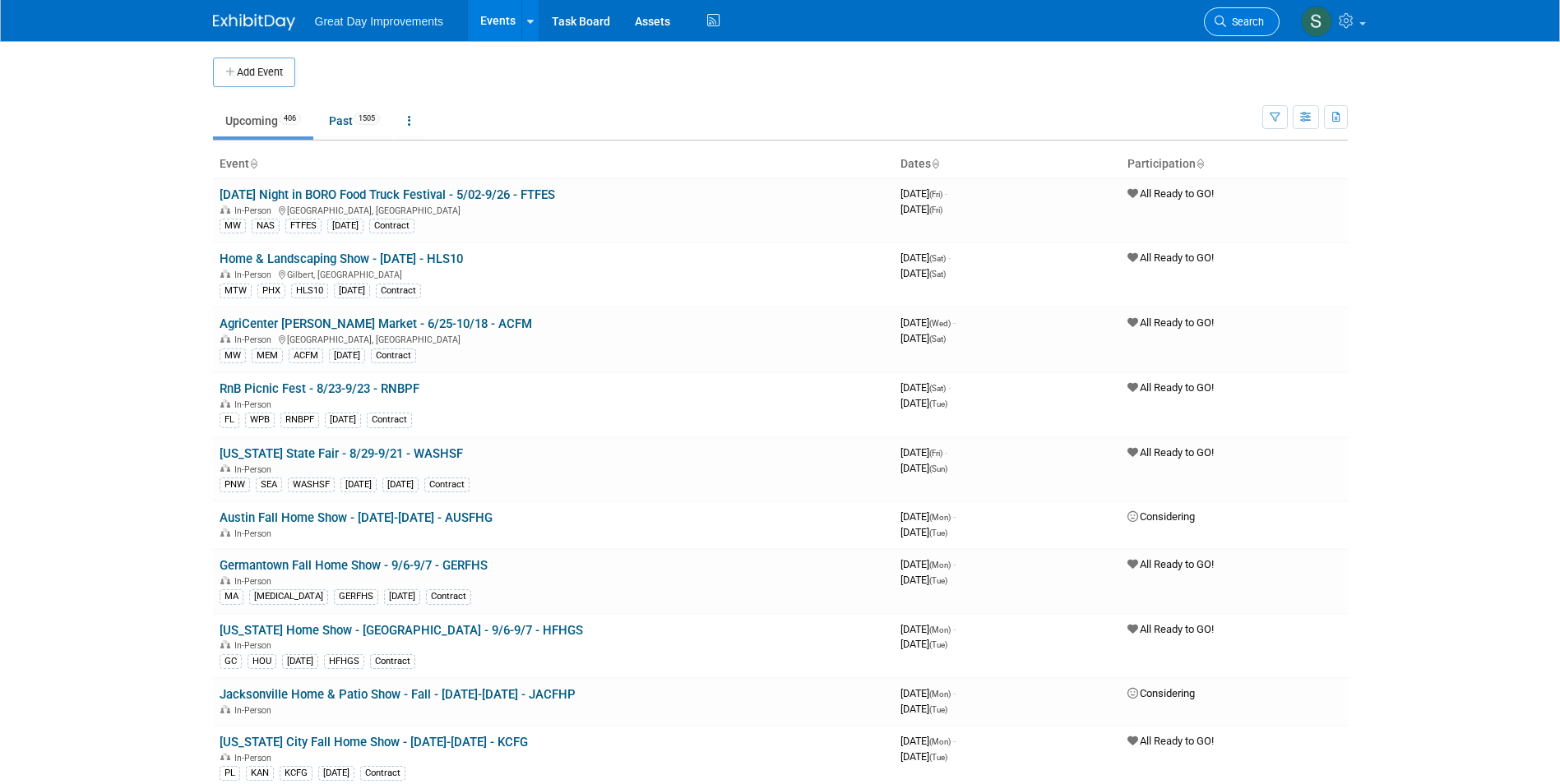
click at [1259, 26] on span "Search" at bounding box center [1244, 21] width 38 height 12
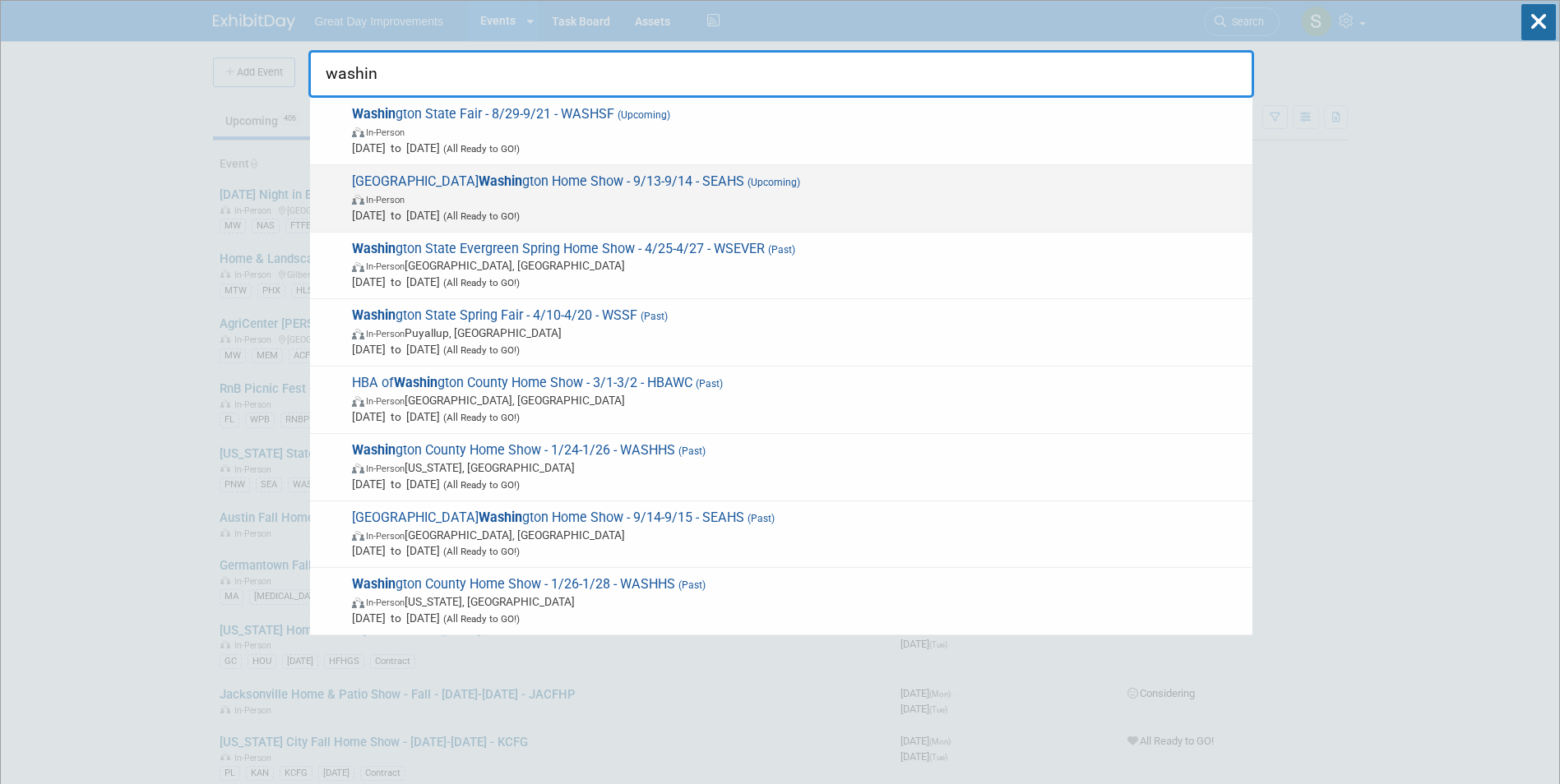
type input "washin"
click at [468, 193] on span "In-Person" at bounding box center [798, 199] width 892 height 17
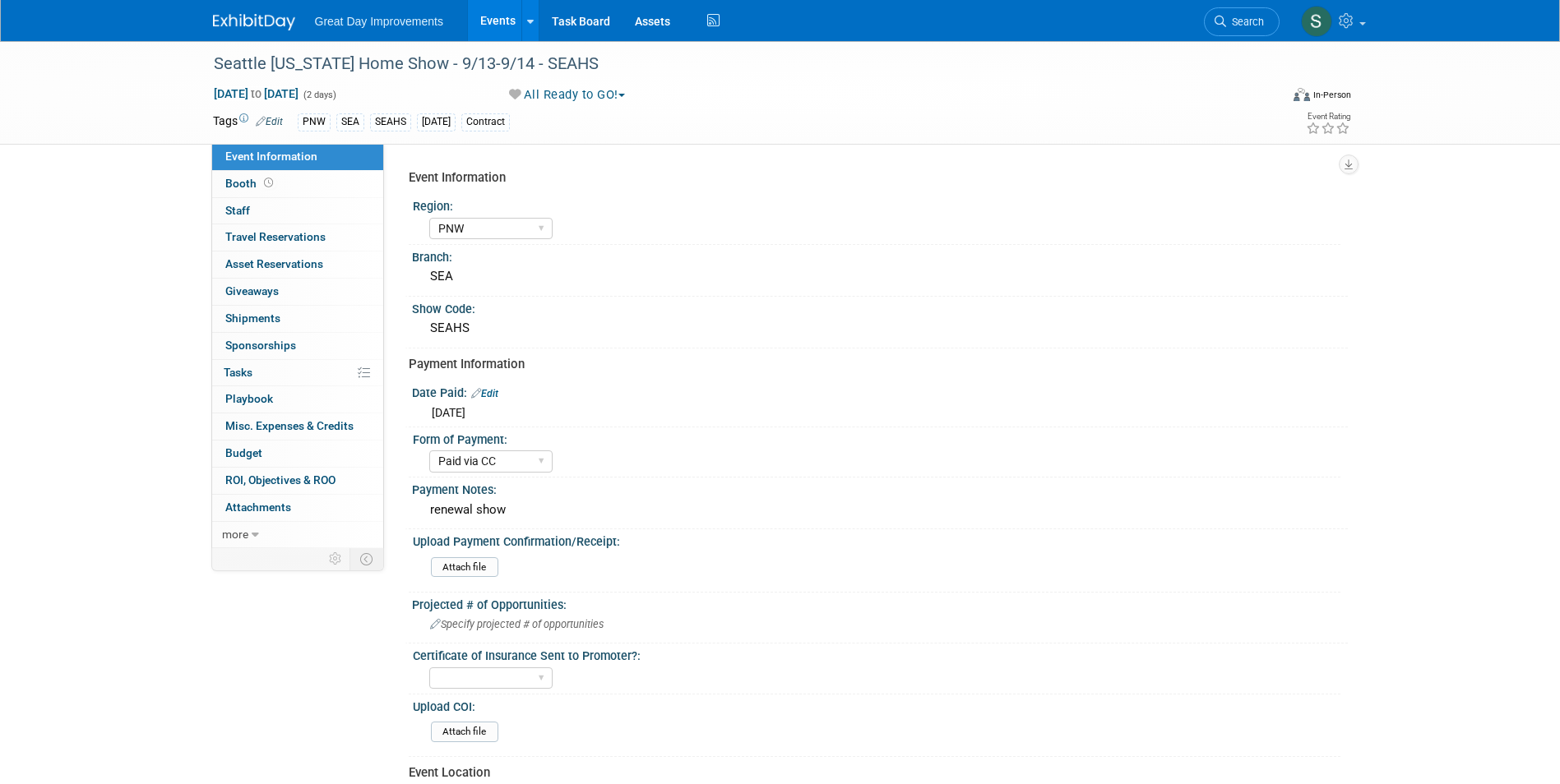
select select "PNW"
select select "Paid via CC"
click at [1264, 27] on link "Search" at bounding box center [1242, 21] width 76 height 29
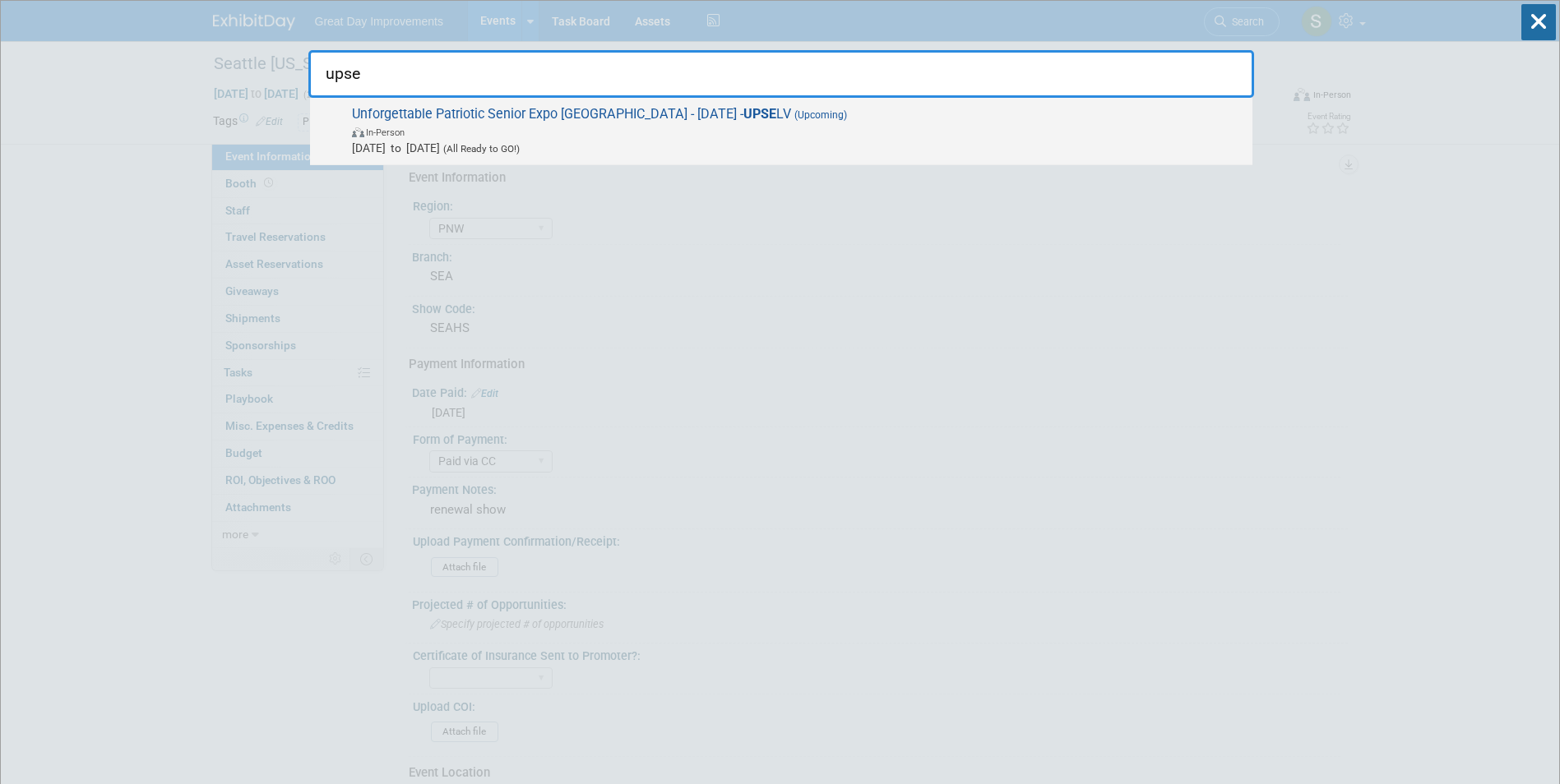
type input "upse"
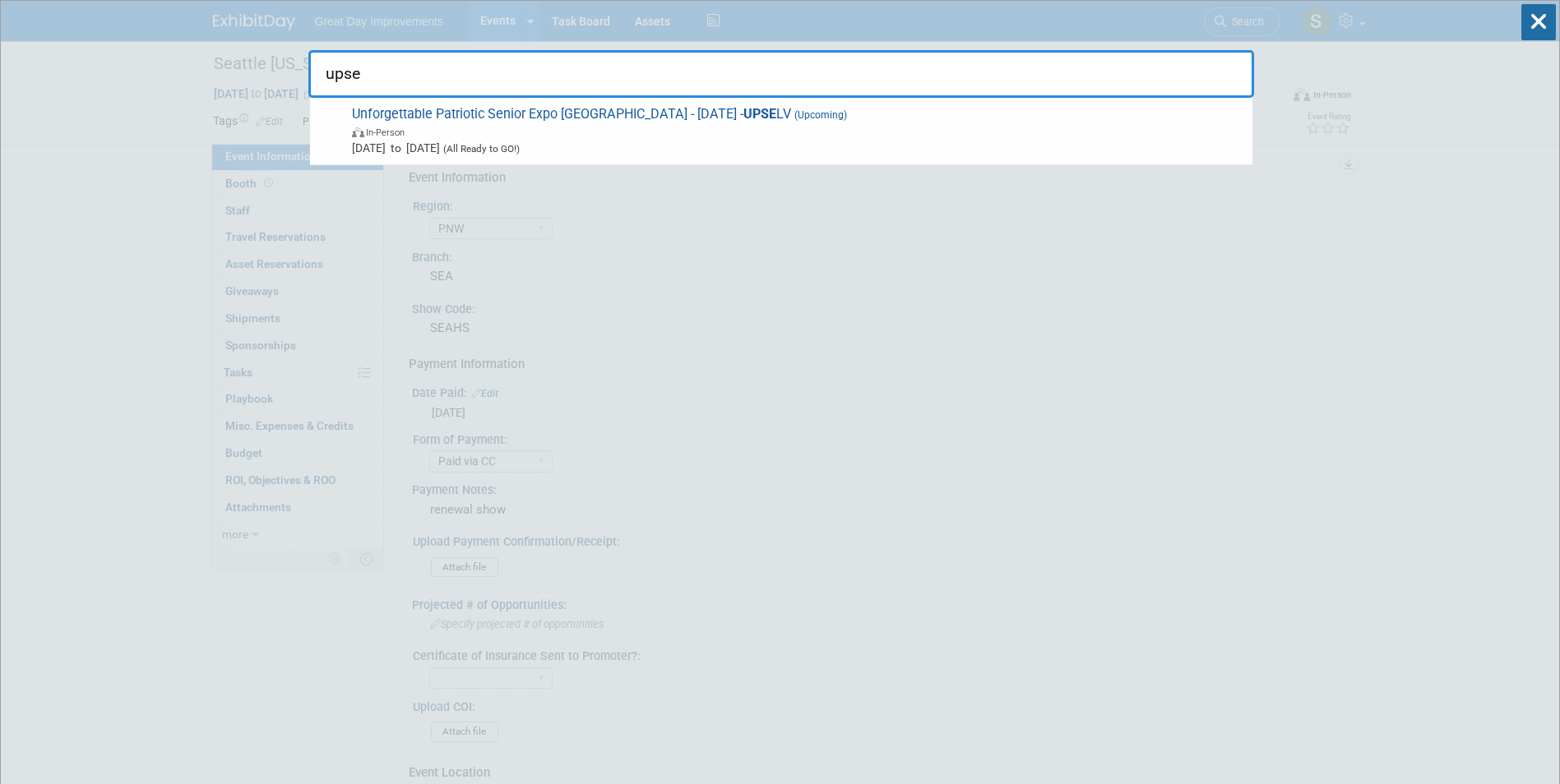
drag, startPoint x: 905, startPoint y: 129, endPoint x: 910, endPoint y: 143, distance: 14.9
click at [909, 141] on span "Unforgettable Patriotic Senior Expo [GEOGRAPHIC_DATA] - [DATE] - UPSE LV (Upcom…" at bounding box center [795, 131] width 897 height 50
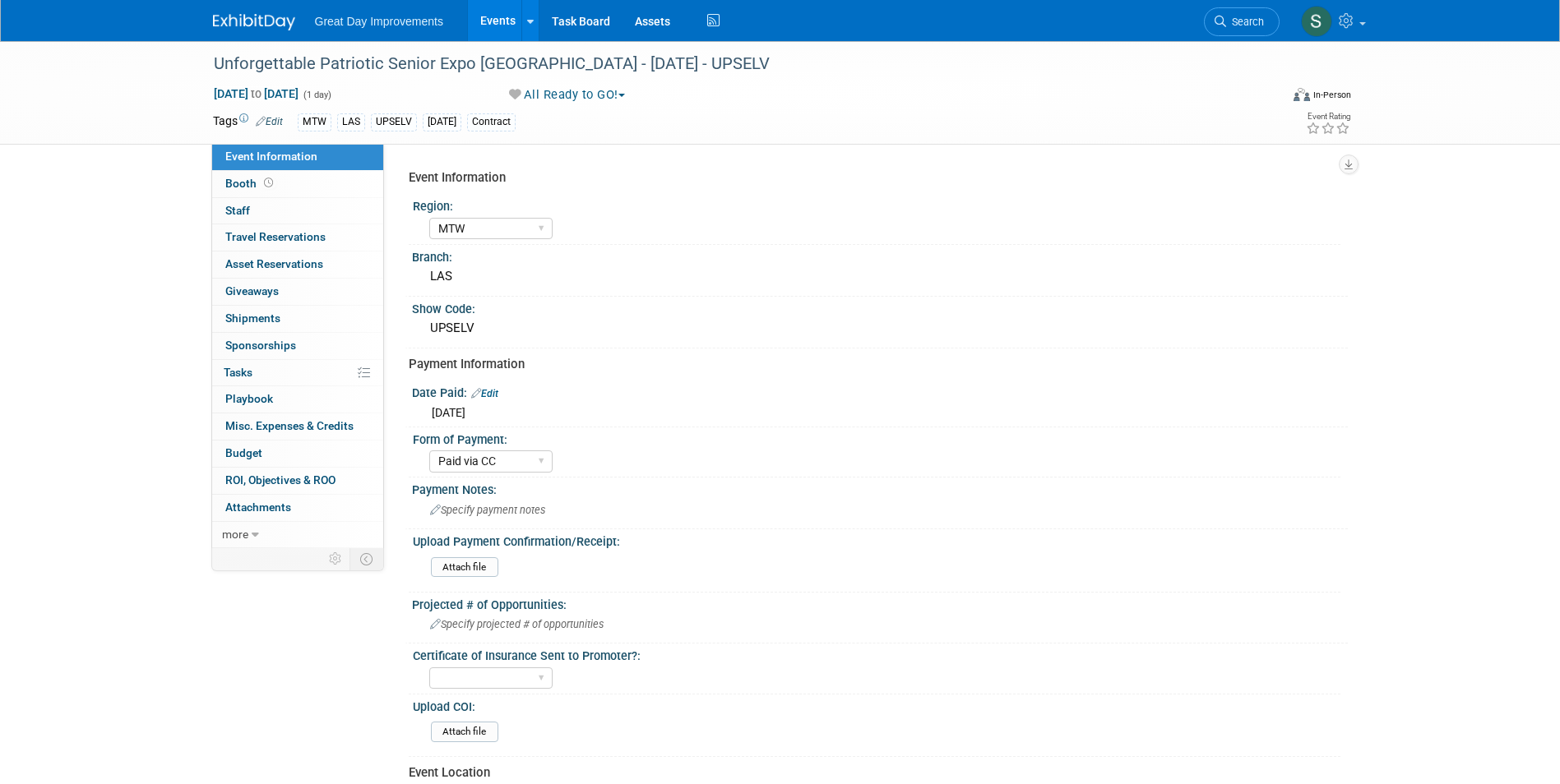
select select "MTW"
select select "Paid via CC"
click at [695, 56] on div "Unforgettable Patriotic Senior Expo [GEOGRAPHIC_DATA] - [DATE] - UPSELV" at bounding box center [731, 64] width 1047 height 30
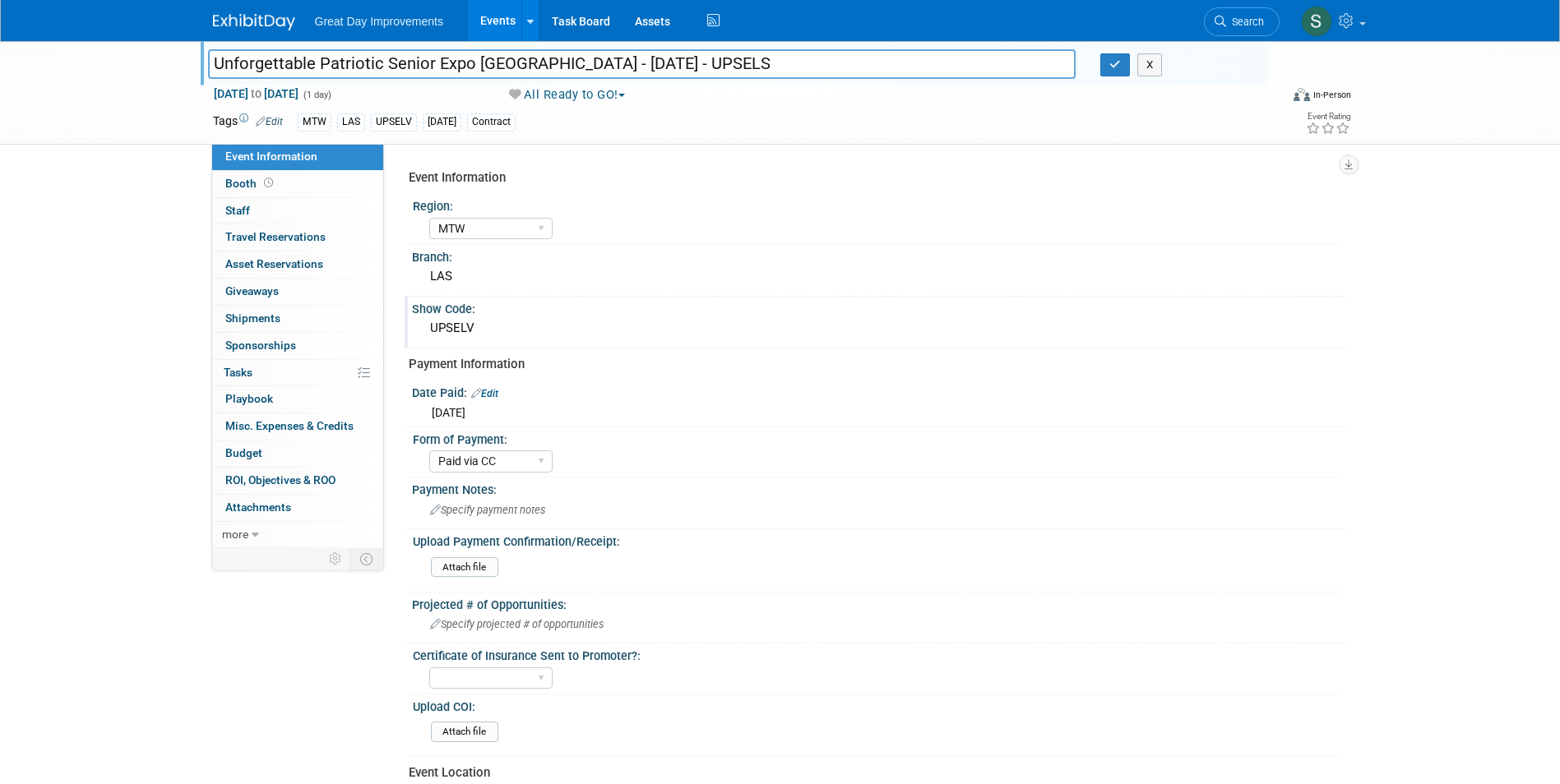
type input "Unforgettable Patriotic Senior Expo [GEOGRAPHIC_DATA] - [DATE] - UPSELS"
click at [477, 334] on div "UPSELV" at bounding box center [880, 329] width 911 height 26
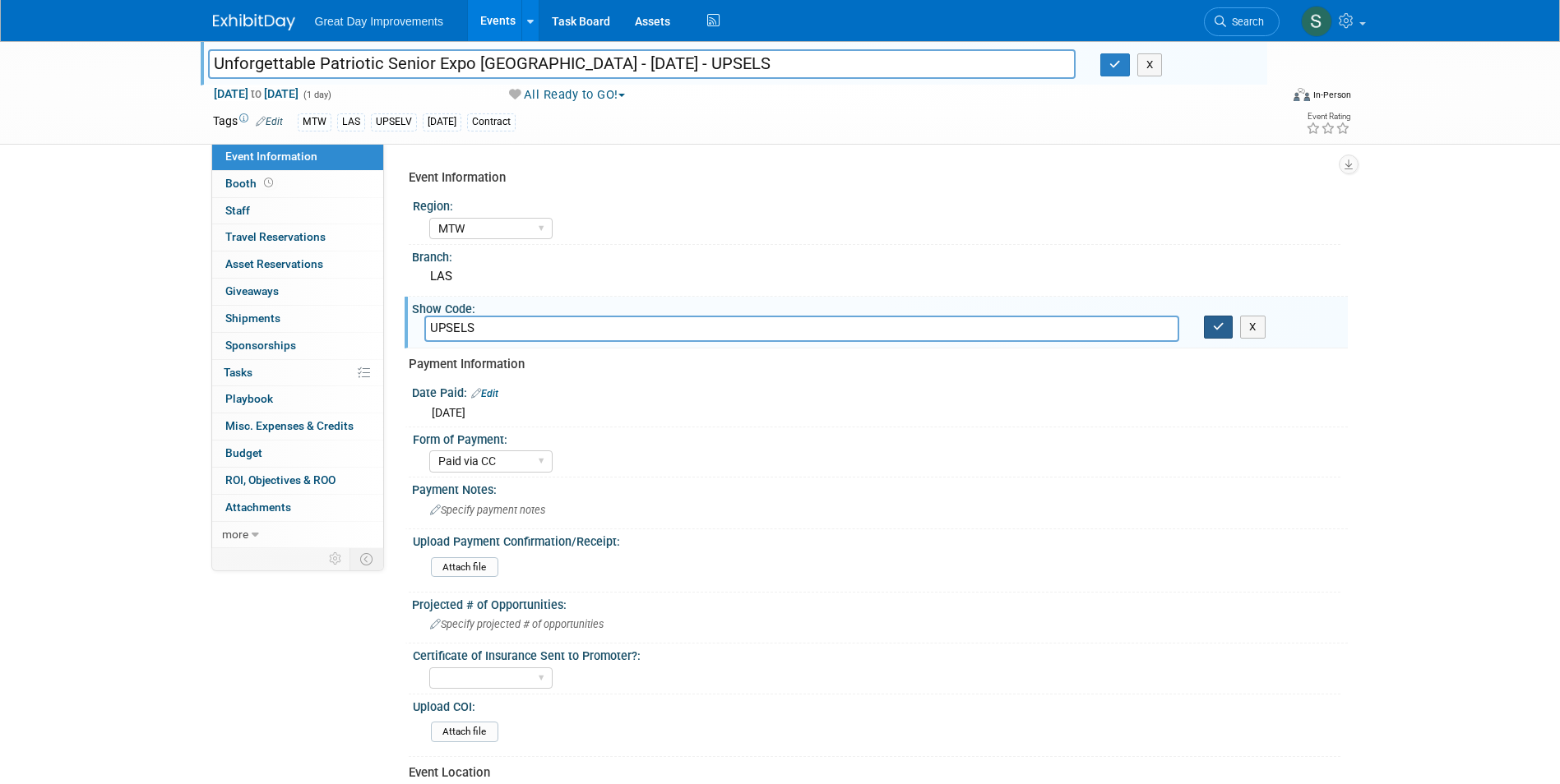
type input "UPSELS"
click at [1206, 325] on button "button" at bounding box center [1218, 327] width 30 height 23
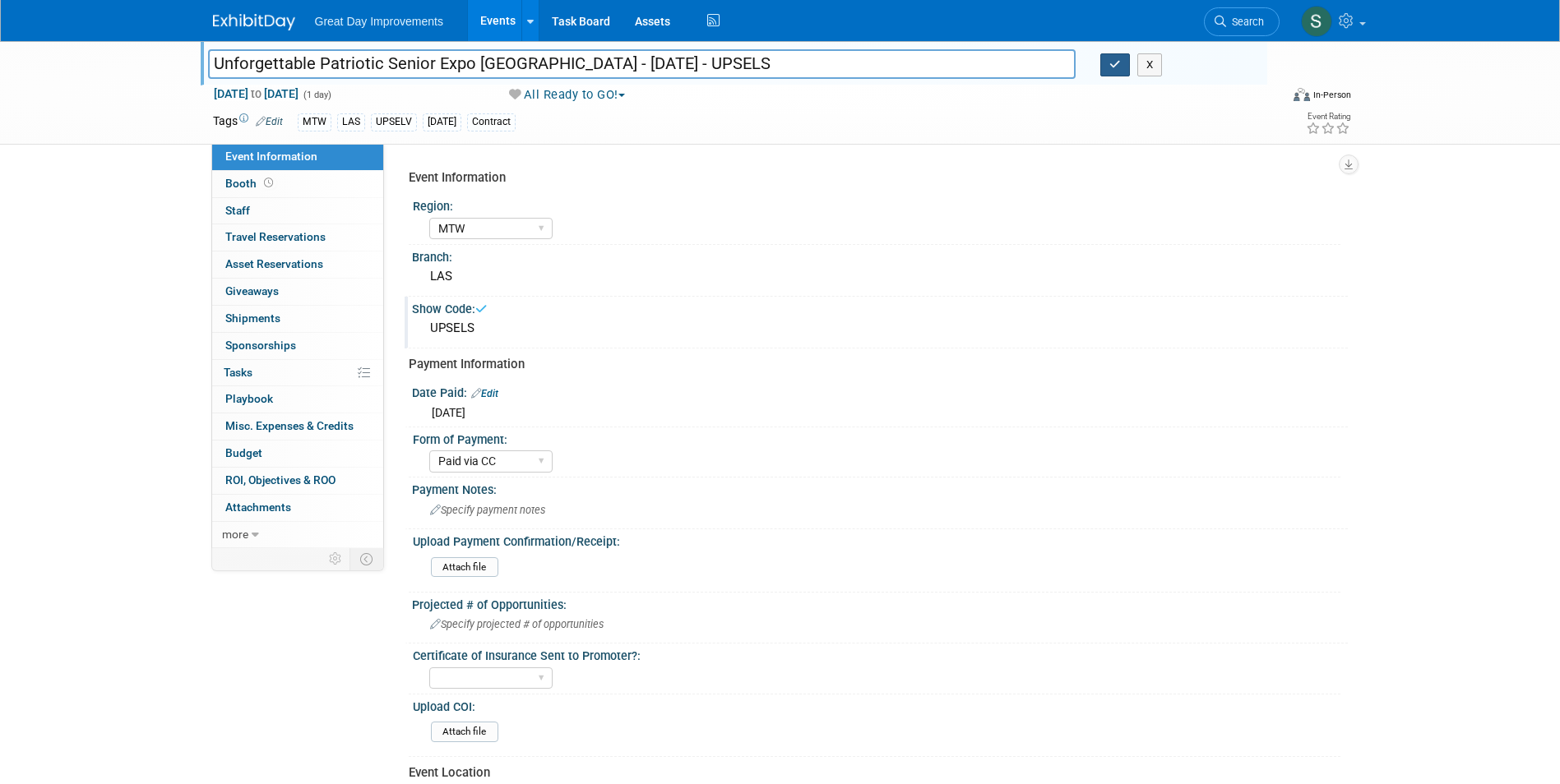
click at [1114, 56] on button "button" at bounding box center [1115, 65] width 30 height 23
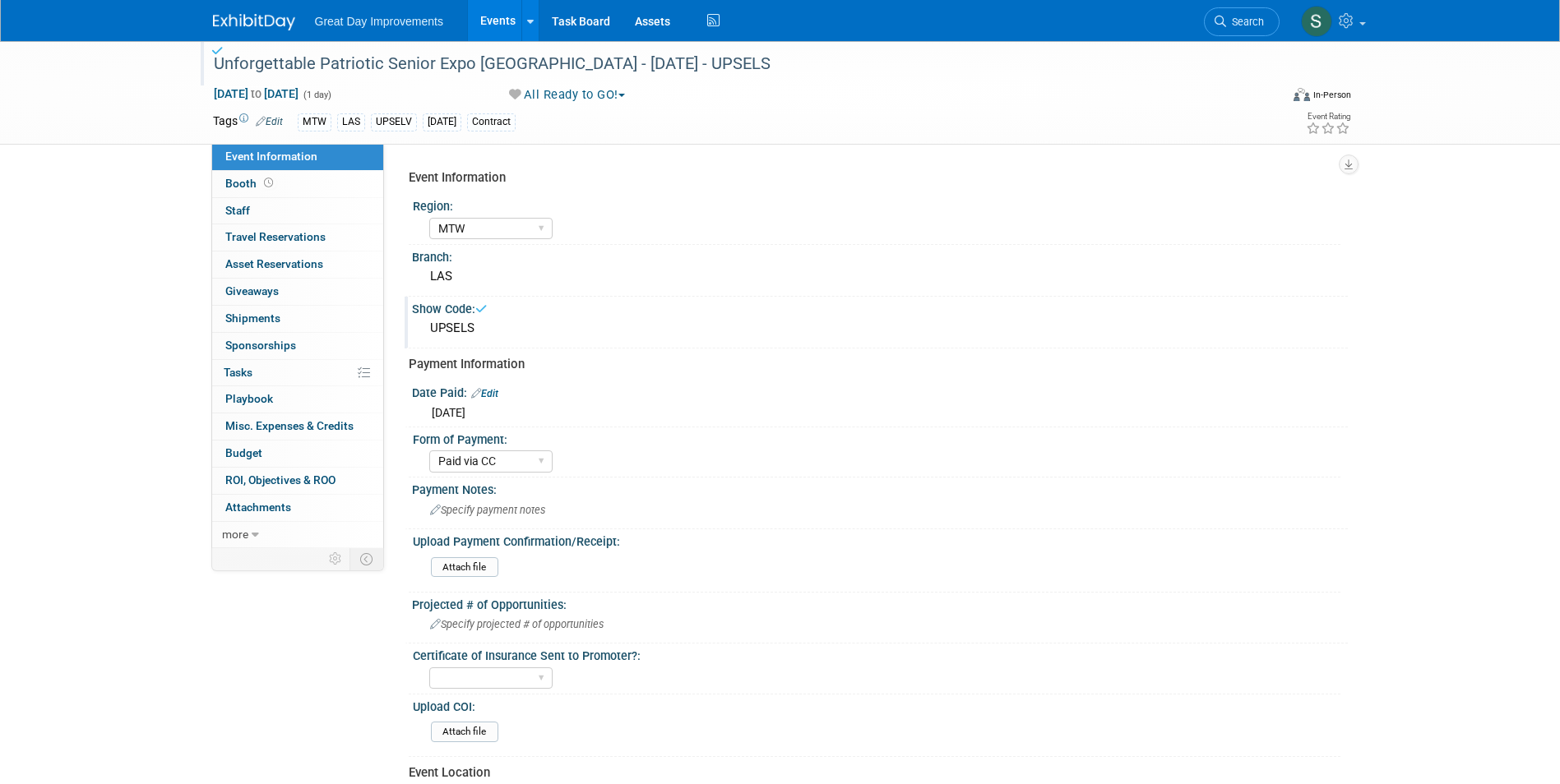
click at [272, 120] on link "Edit" at bounding box center [268, 121] width 27 height 11
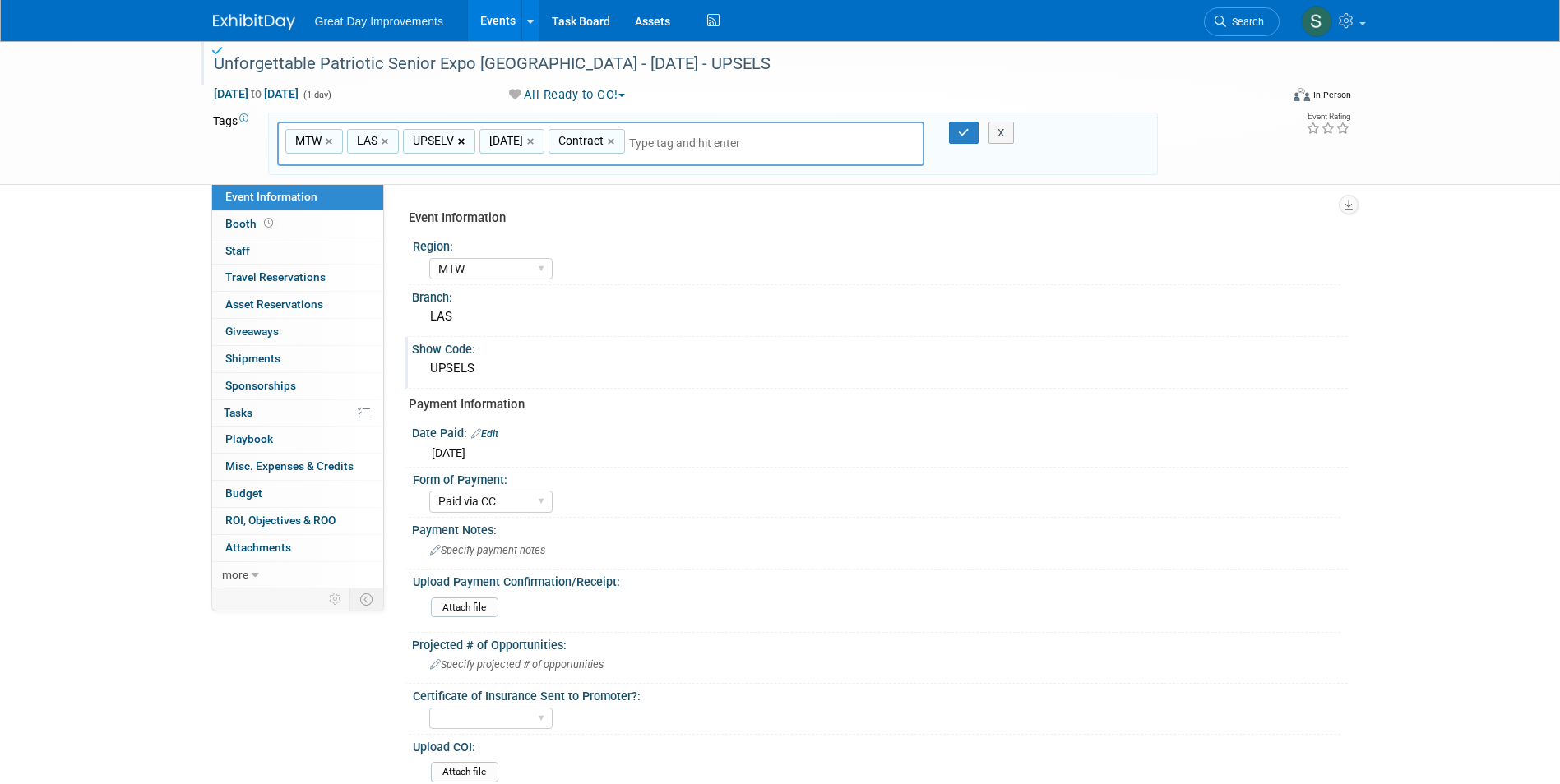
click at [459, 142] on link "×" at bounding box center [464, 142] width 11 height 19
type input "MTW, LAS, [DATE], Contract"
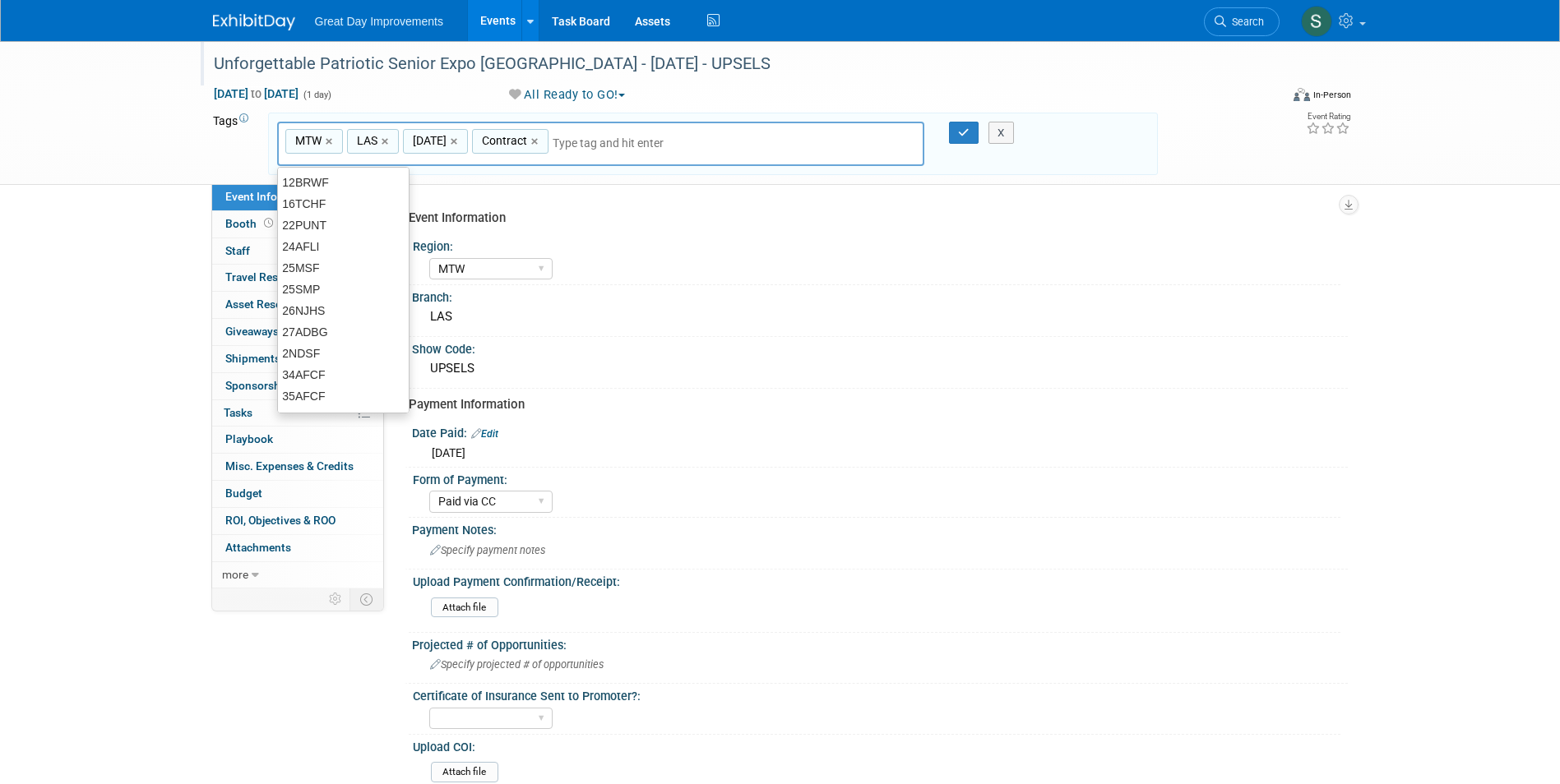
click at [650, 132] on div "MTW, LAS, [DATE], Contract MTW × LAS × [DATE] × Contract ×" at bounding box center [601, 143] width 648 height 45
click at [643, 140] on input "text" at bounding box center [668, 143] width 231 height 17
click at [593, 143] on input "text" at bounding box center [668, 143] width 231 height 17
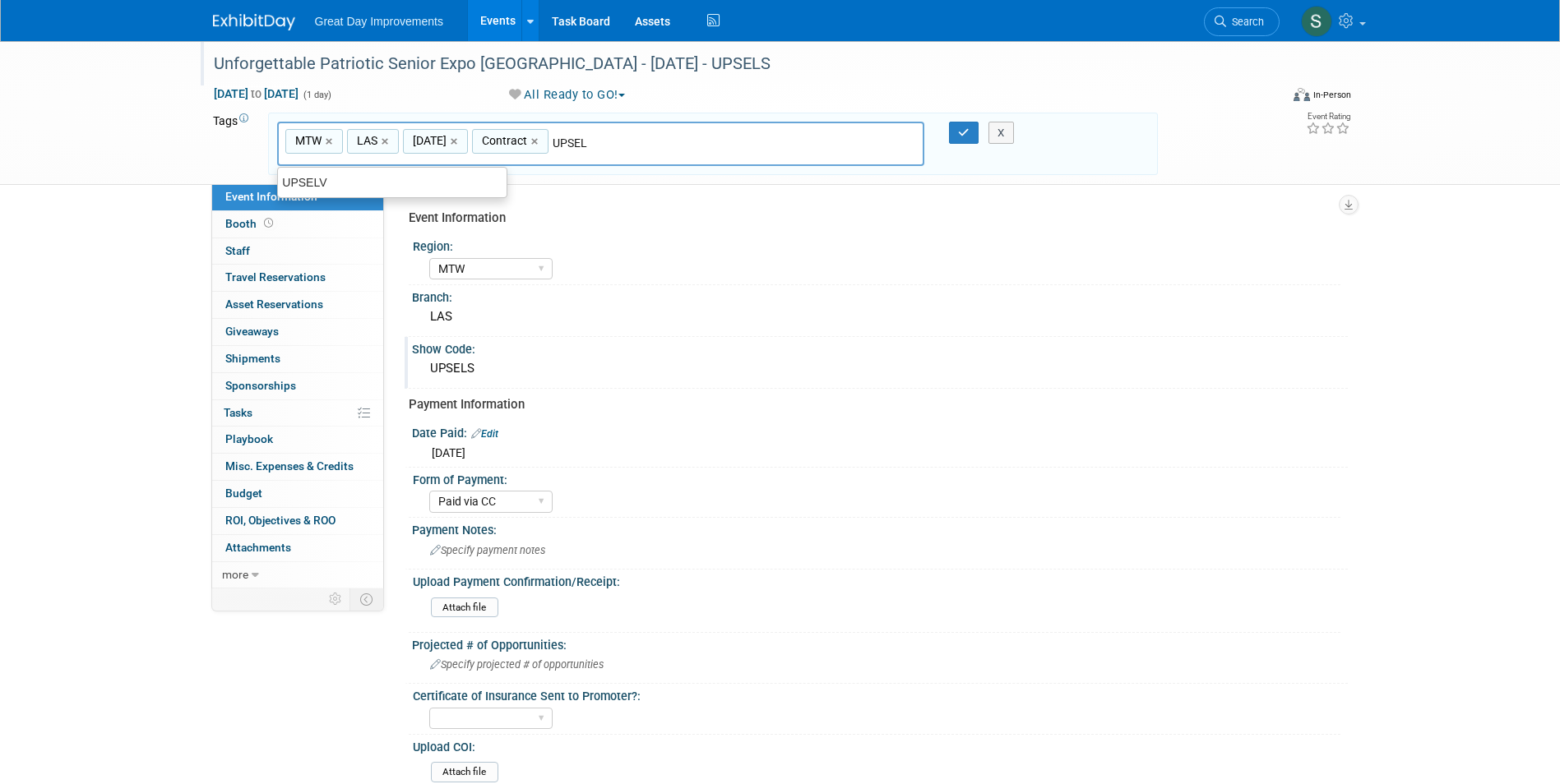
type input "UPSELV"
type input "MTW, LAS, [DATE], Contract, UPSELV"
click at [950, 134] on button "button" at bounding box center [964, 132] width 30 height 23
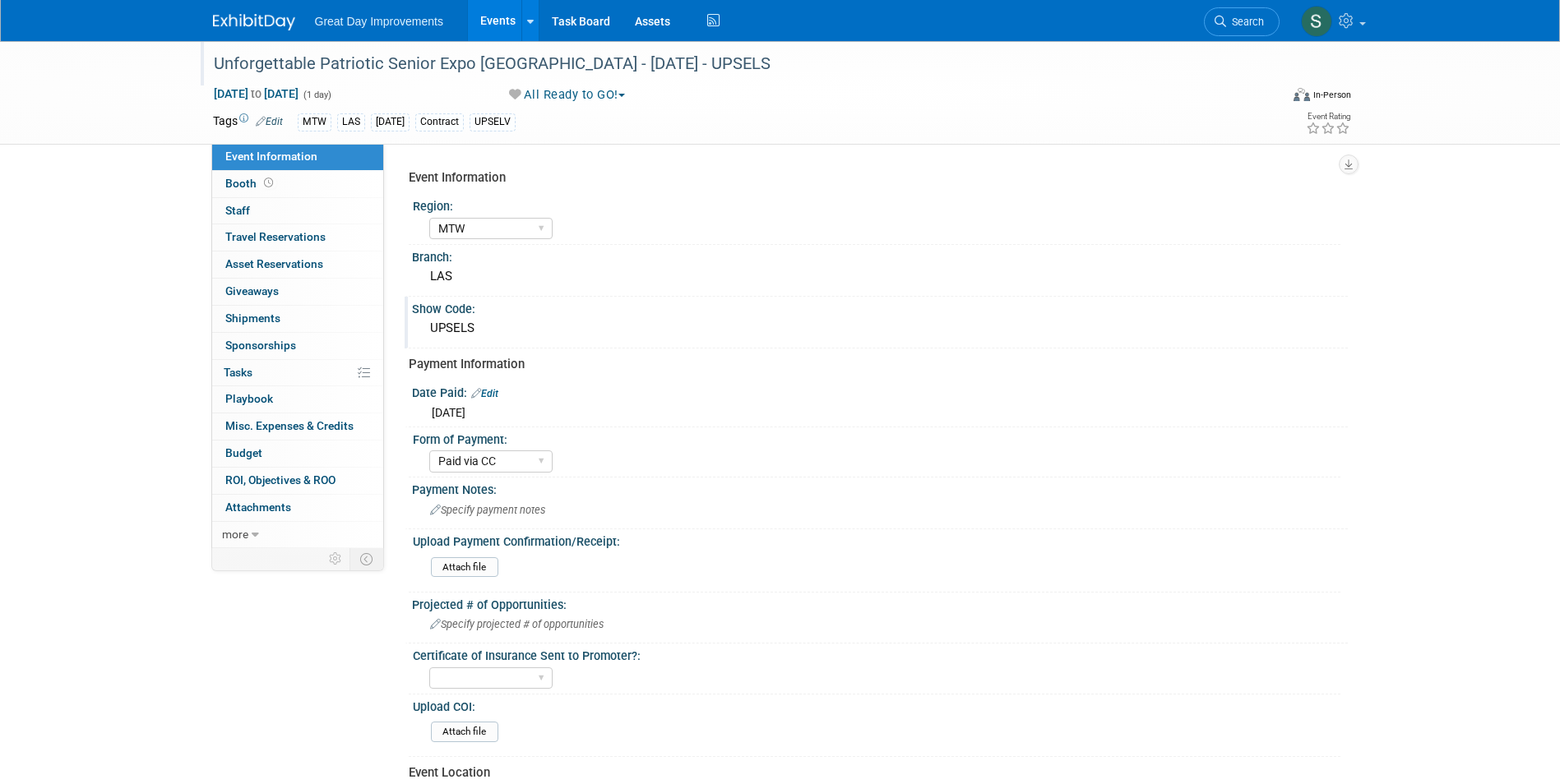
click at [895, 116] on div "MTW LAS [DATE] Contract UPSELV" at bounding box center [728, 123] width 860 height 19
